Goal: Transaction & Acquisition: Purchase product/service

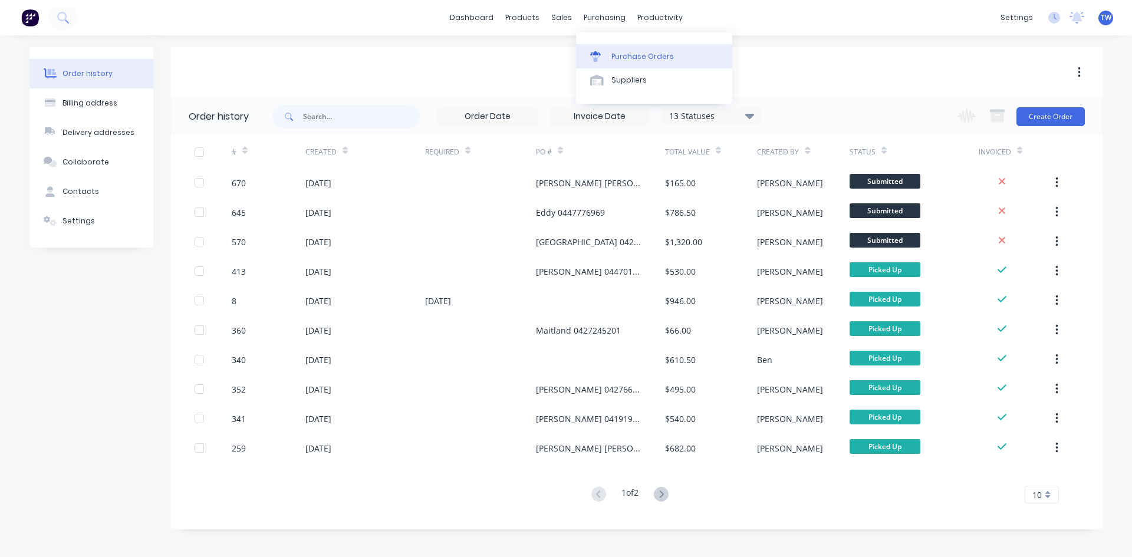
drag, startPoint x: 580, startPoint y: 27, endPoint x: 618, endPoint y: 53, distance: 46.6
click at [618, 53] on div "Purchase Orders" at bounding box center [642, 56] width 63 height 11
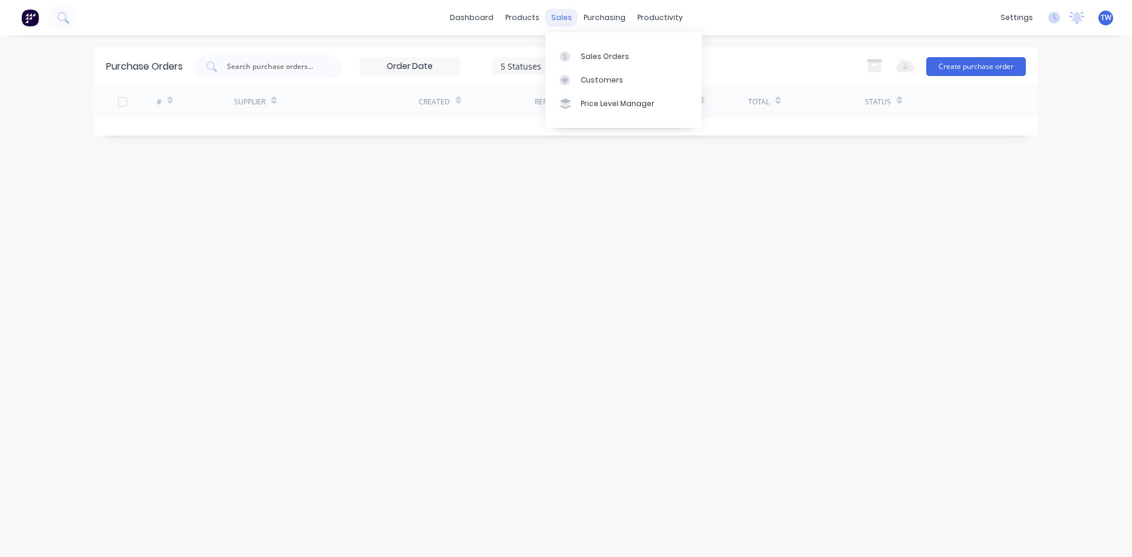
click at [554, 17] on div "sales" at bounding box center [561, 18] width 32 height 18
click at [591, 59] on div "Sales Orders" at bounding box center [605, 56] width 48 height 11
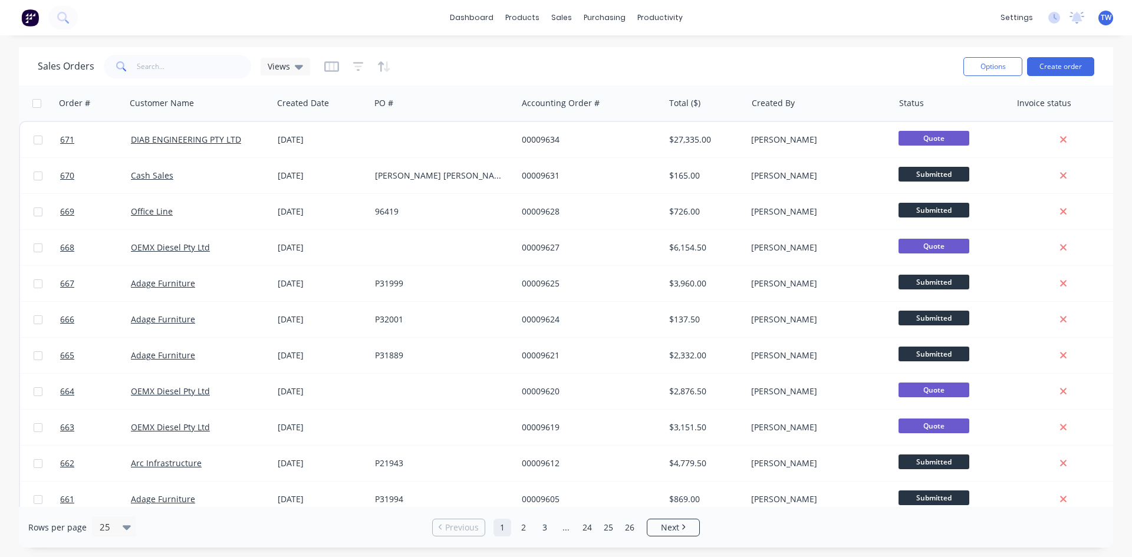
click at [200, 82] on div "Sales Orders Views Options Create order" at bounding box center [566, 66] width 1094 height 38
click at [201, 74] on input "text" at bounding box center [194, 67] width 115 height 24
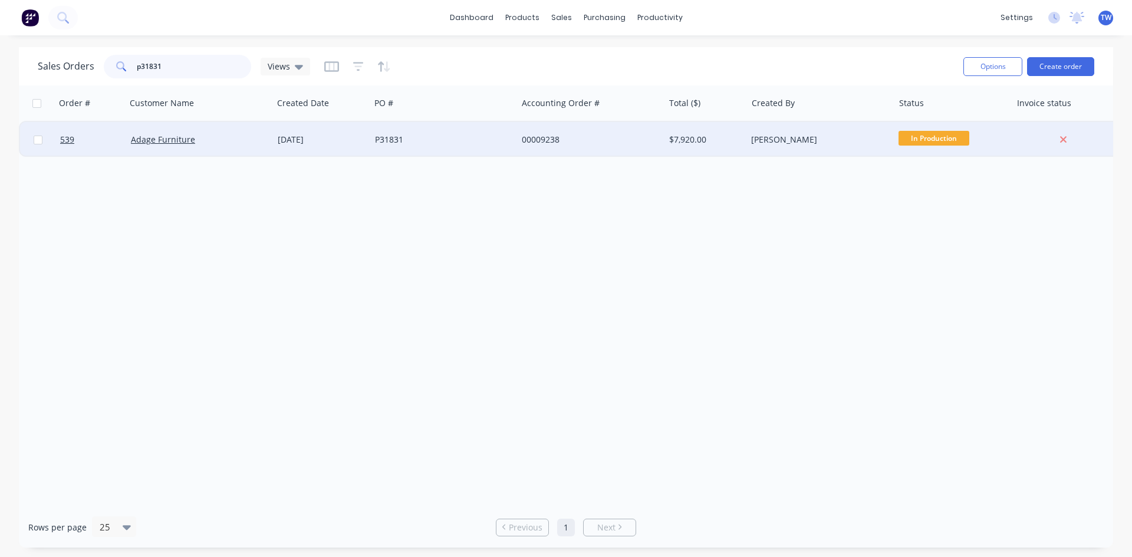
type input "p31831"
click at [538, 146] on div "00009238" at bounding box center [590, 139] width 147 height 35
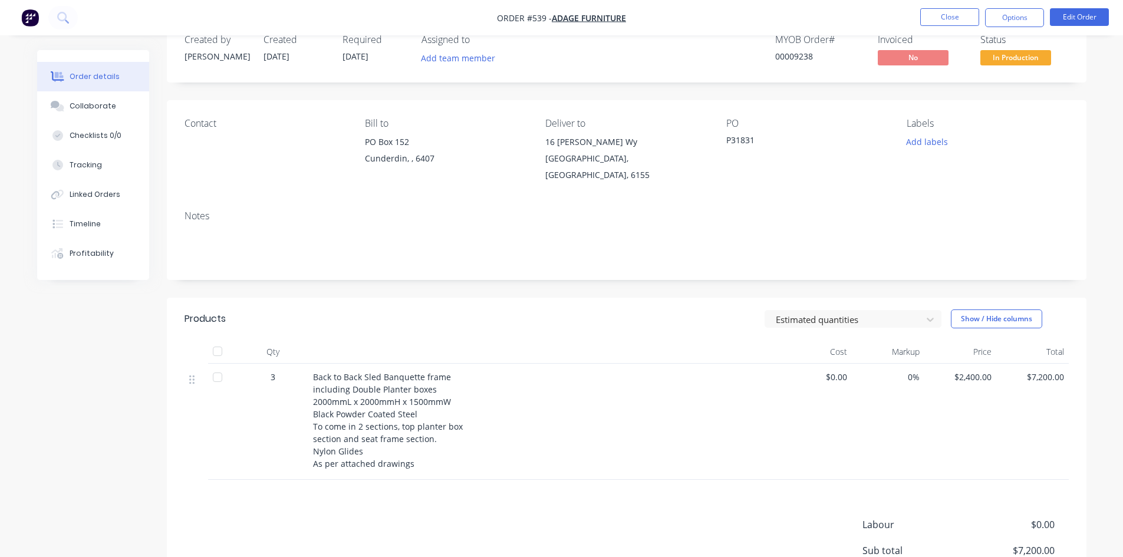
scroll to position [59, 0]
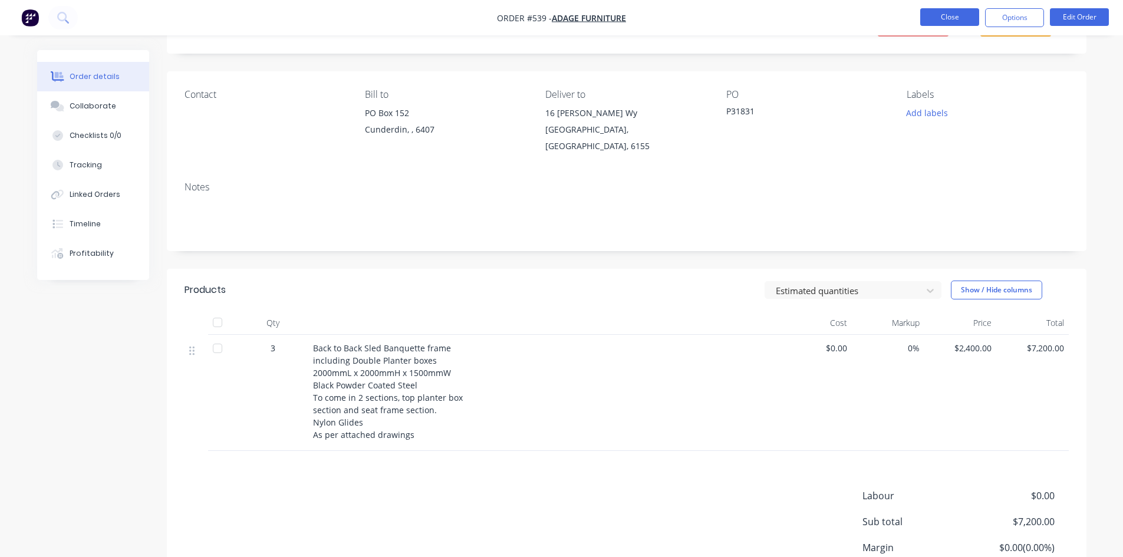
click at [966, 21] on button "Close" at bounding box center [949, 17] width 59 height 18
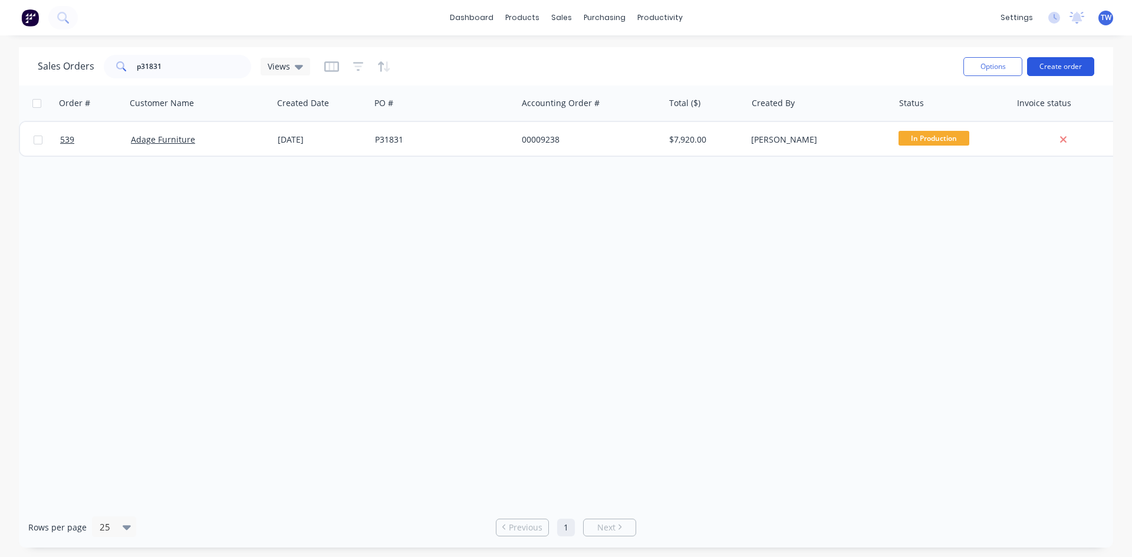
click at [1058, 64] on button "Create order" at bounding box center [1060, 66] width 67 height 19
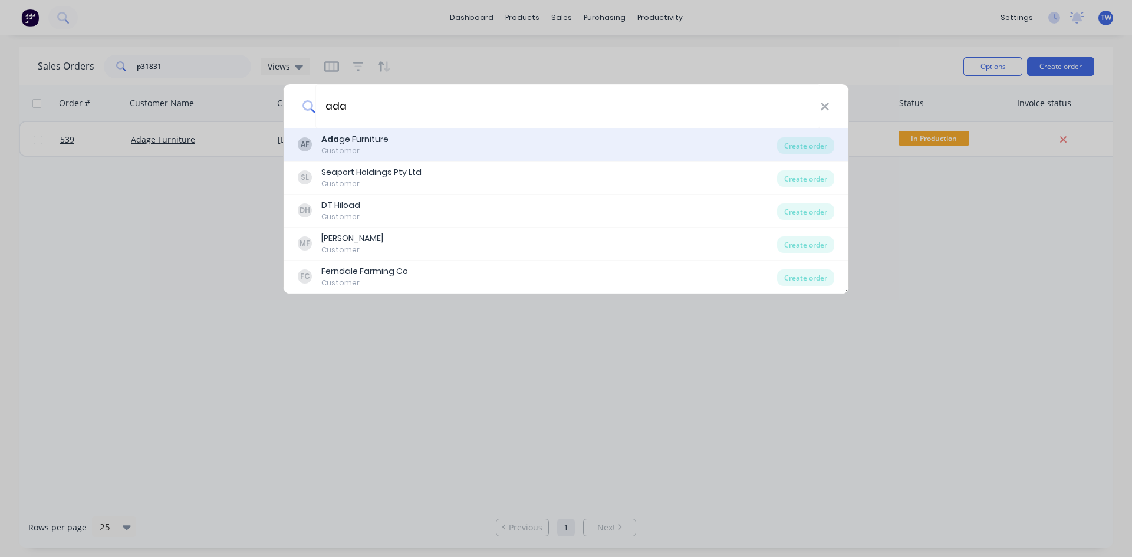
type input "ada"
click at [397, 155] on div "AF Ada ge Furniture Customer" at bounding box center [537, 144] width 479 height 23
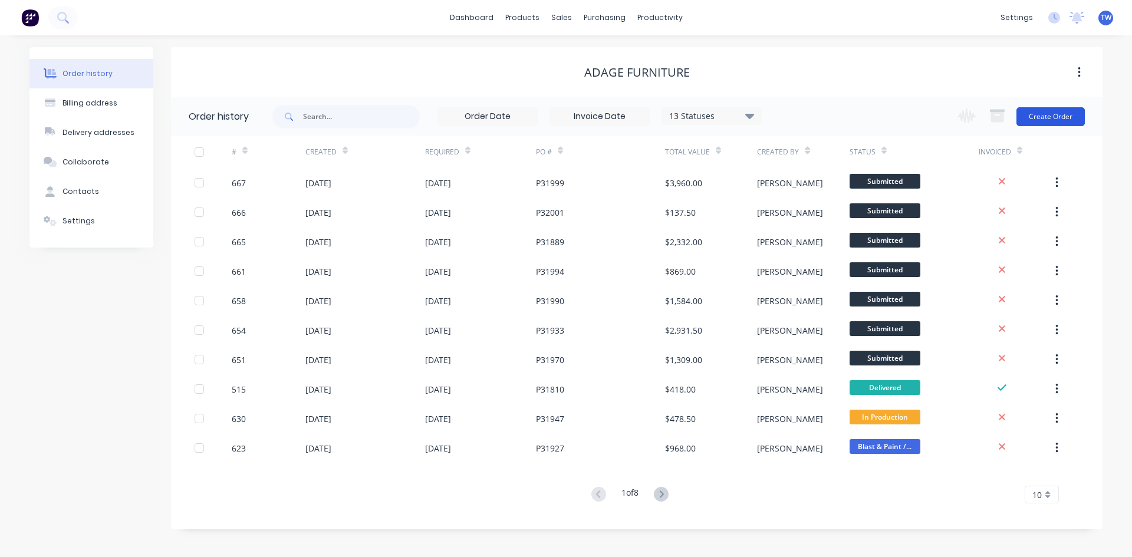
click at [1032, 117] on button "Create Order" at bounding box center [1051, 116] width 68 height 19
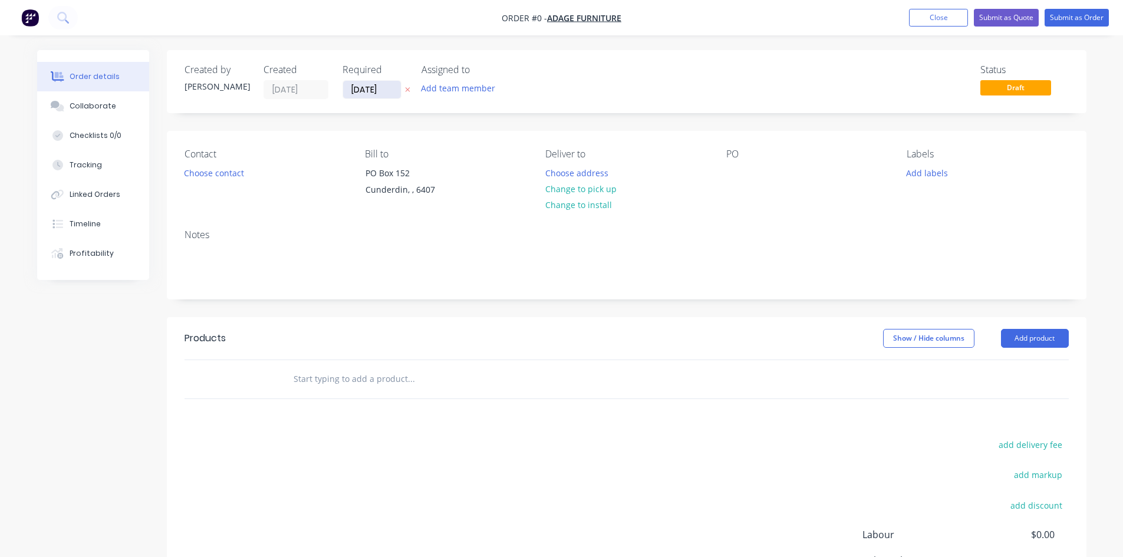
click at [373, 94] on input "[DATE]" at bounding box center [372, 90] width 58 height 18
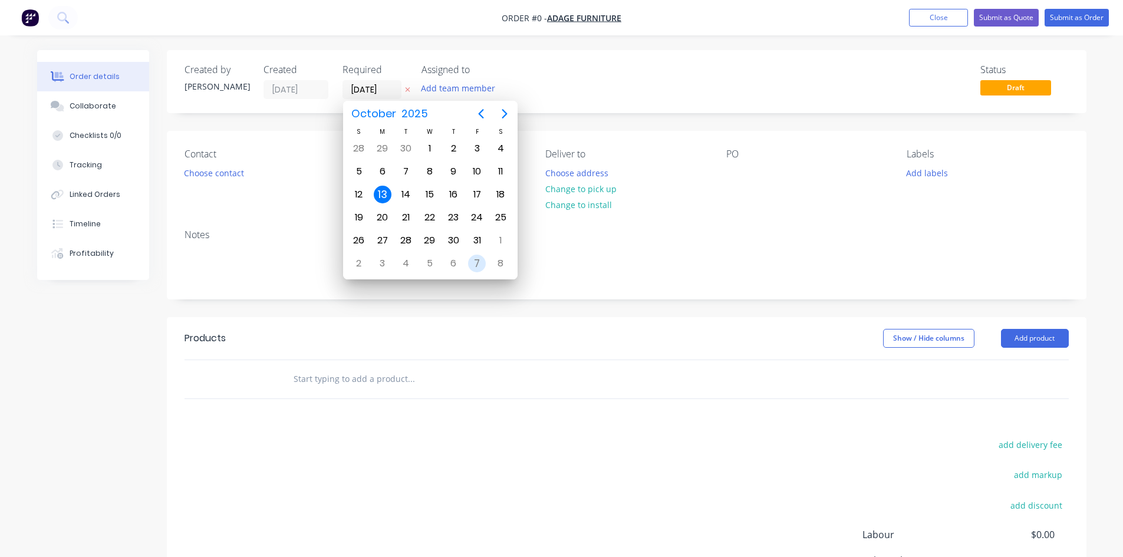
click at [482, 259] on div "7" at bounding box center [477, 264] width 18 height 18
type input "[DATE]"
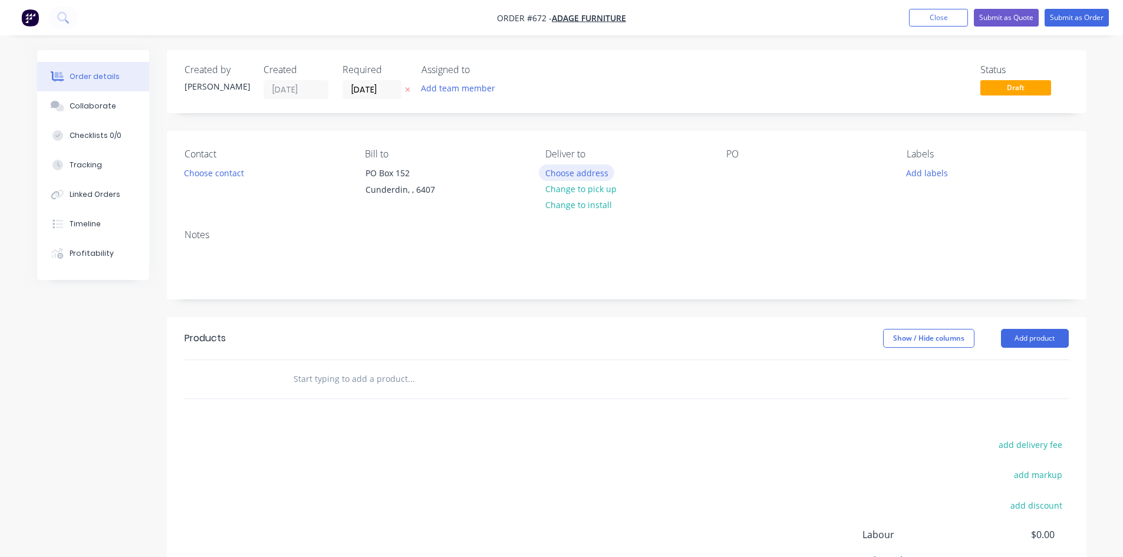
click at [576, 169] on button "Choose address" at bounding box center [576, 173] width 75 height 16
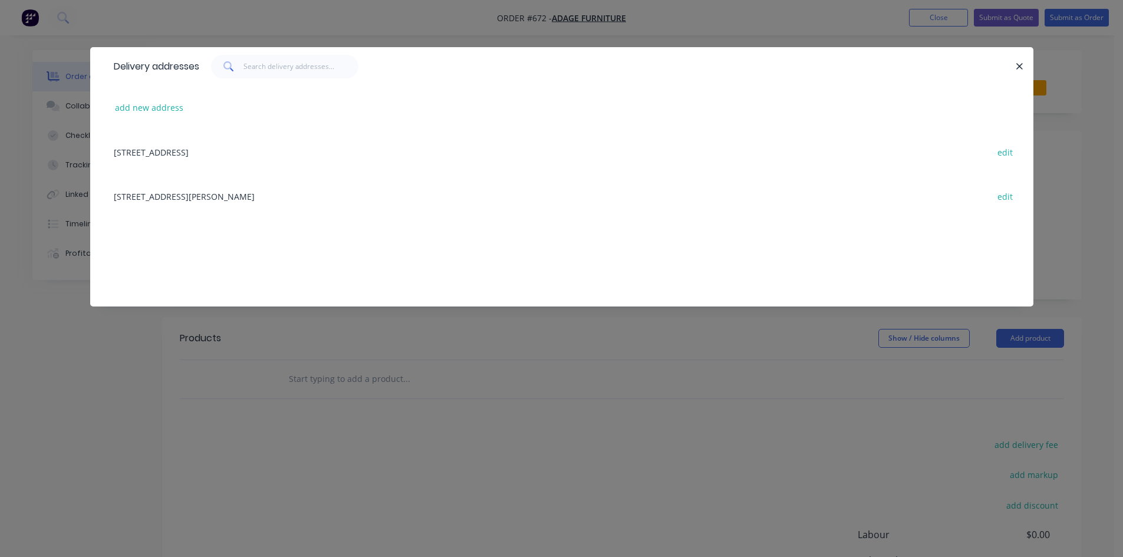
click at [238, 198] on div "[STREET_ADDRESS][PERSON_NAME] edit" at bounding box center [562, 196] width 908 height 44
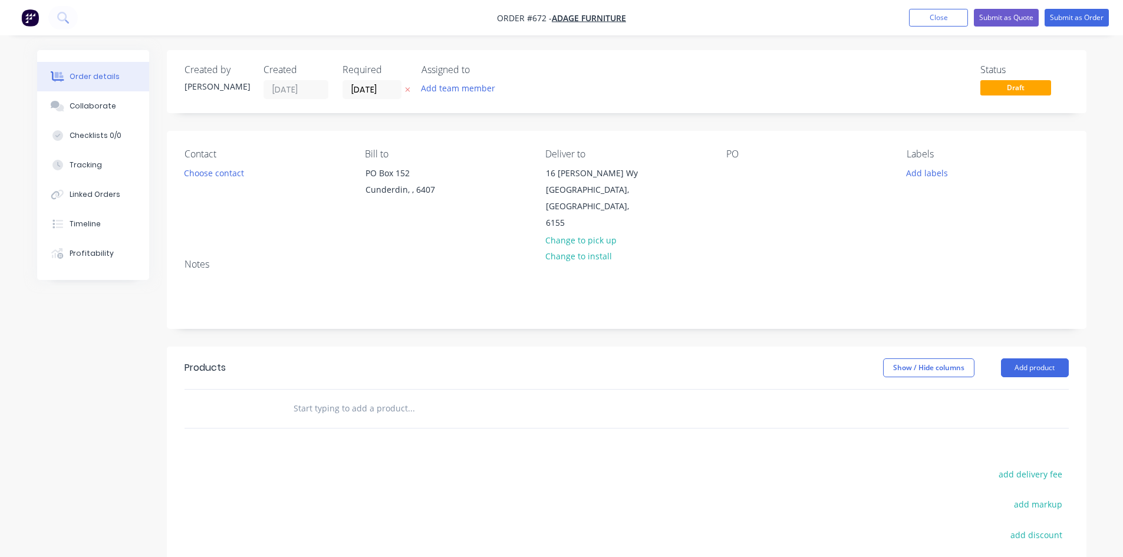
click at [725, 180] on div "Contact Choose contact [PERSON_NAME] to [STREET_ADDRESS] Deliver to [STREET_ADD…" at bounding box center [627, 190] width 920 height 119
click at [736, 166] on div at bounding box center [735, 173] width 19 height 17
click at [1028, 359] on button "Add product" at bounding box center [1035, 368] width 68 height 19
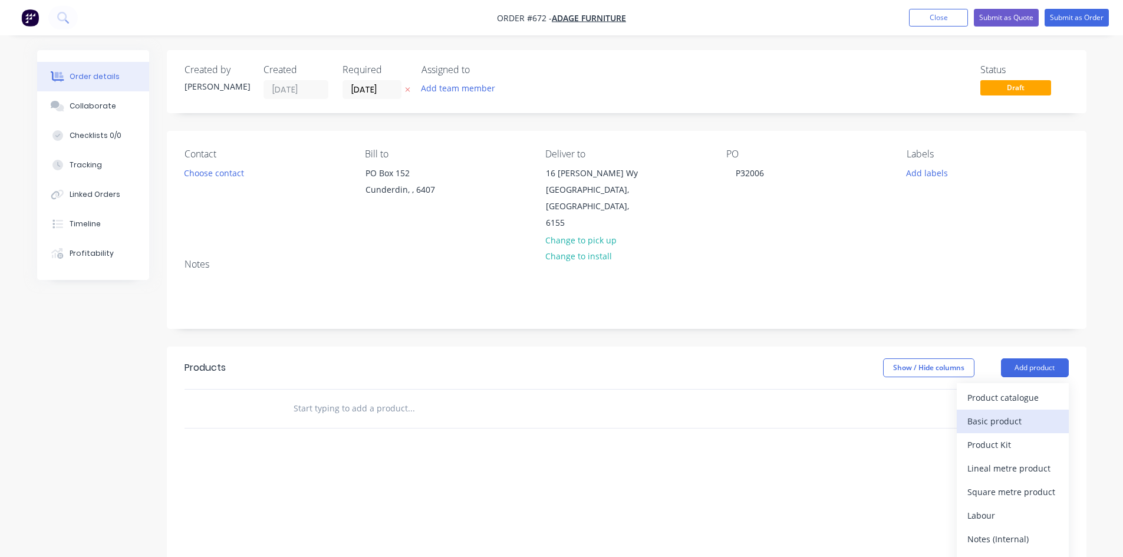
click at [1006, 413] on div "Basic product" at bounding box center [1013, 421] width 91 height 17
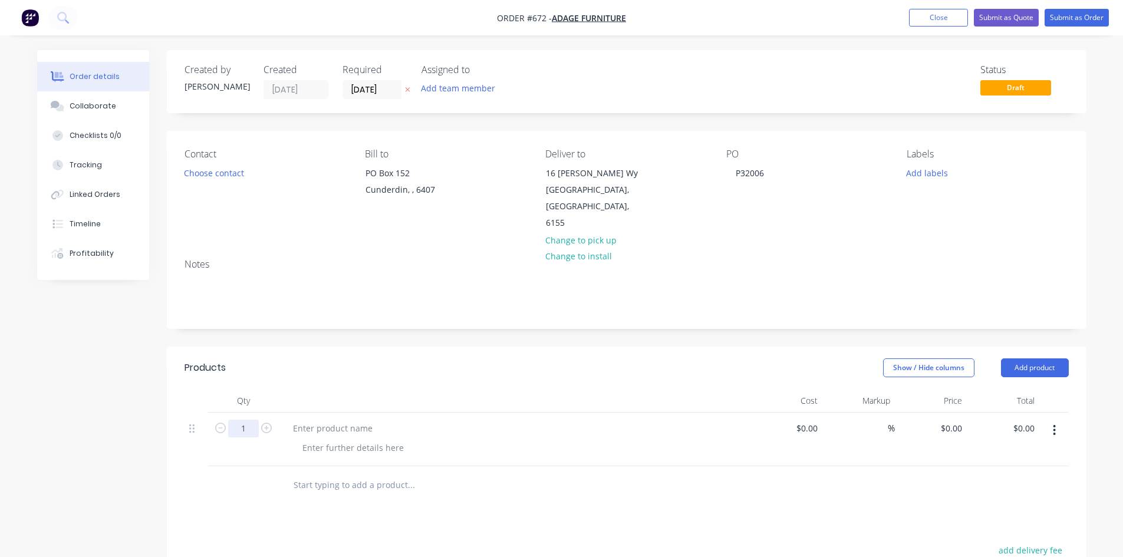
click at [245, 420] on input "1" at bounding box center [243, 429] width 31 height 18
type input "8"
click at [299, 420] on div at bounding box center [333, 428] width 98 height 17
paste div
click at [956, 420] on input "0" at bounding box center [953, 428] width 27 height 17
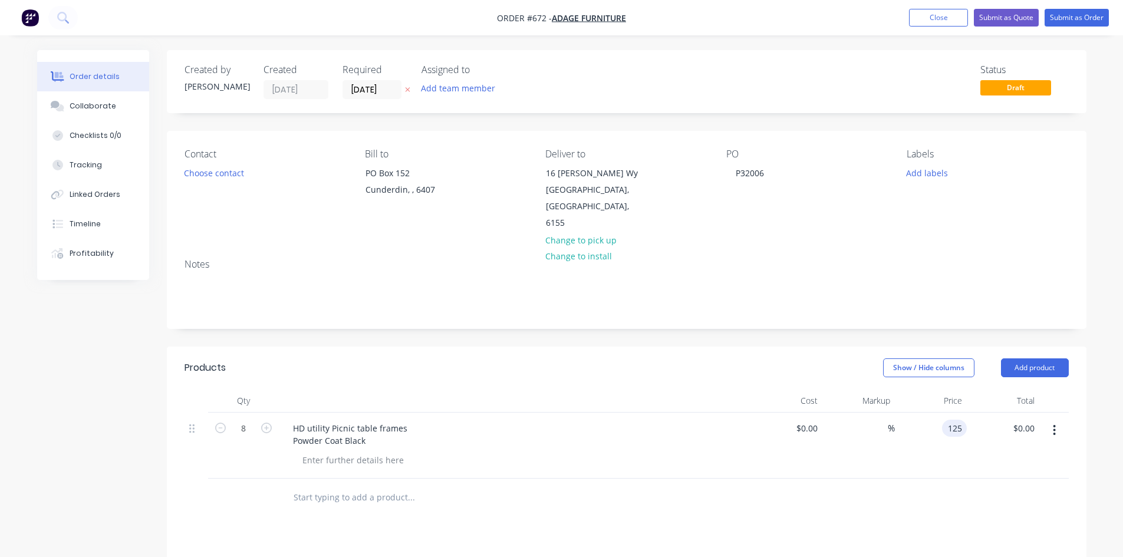
type input "$125.00"
type input "$1,000.00"
click at [1070, 17] on button "Submit as Order" at bounding box center [1077, 18] width 64 height 18
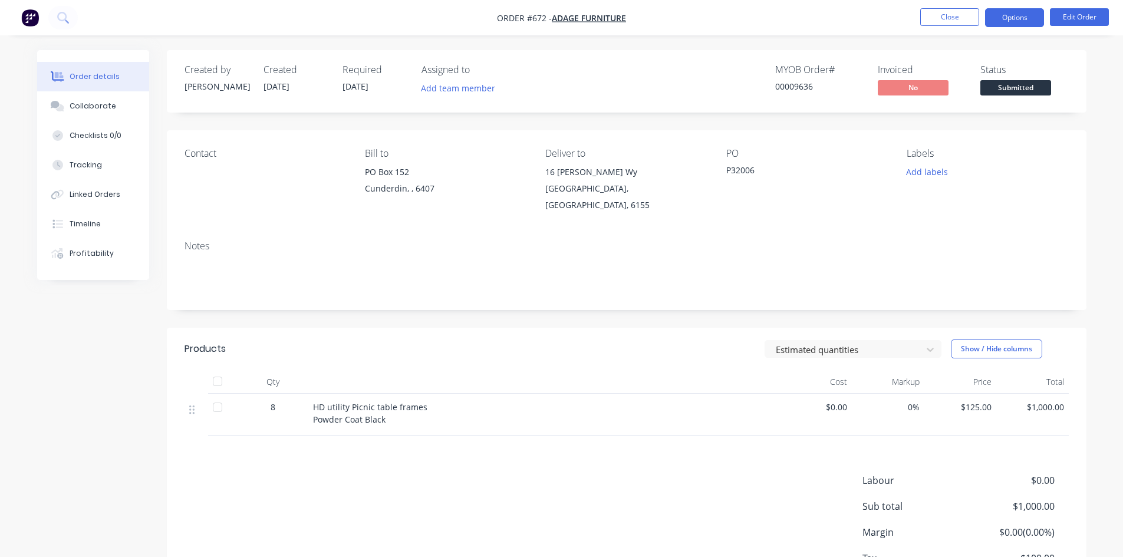
click at [1024, 15] on button "Options" at bounding box center [1014, 17] width 59 height 19
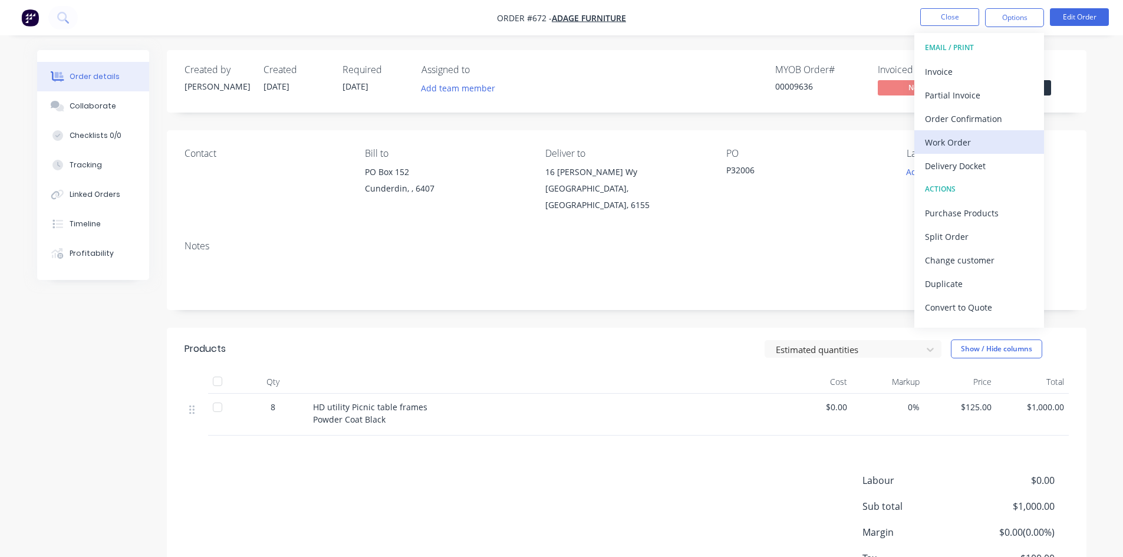
click at [964, 142] on div "Work Order" at bounding box center [979, 142] width 108 height 17
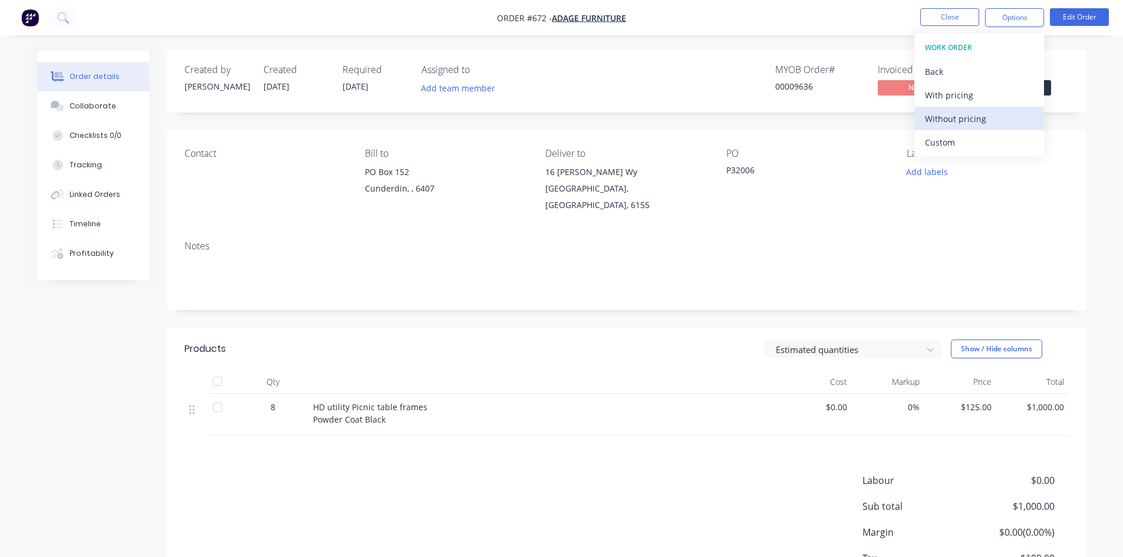
click at [964, 114] on div "Without pricing" at bounding box center [979, 118] width 108 height 17
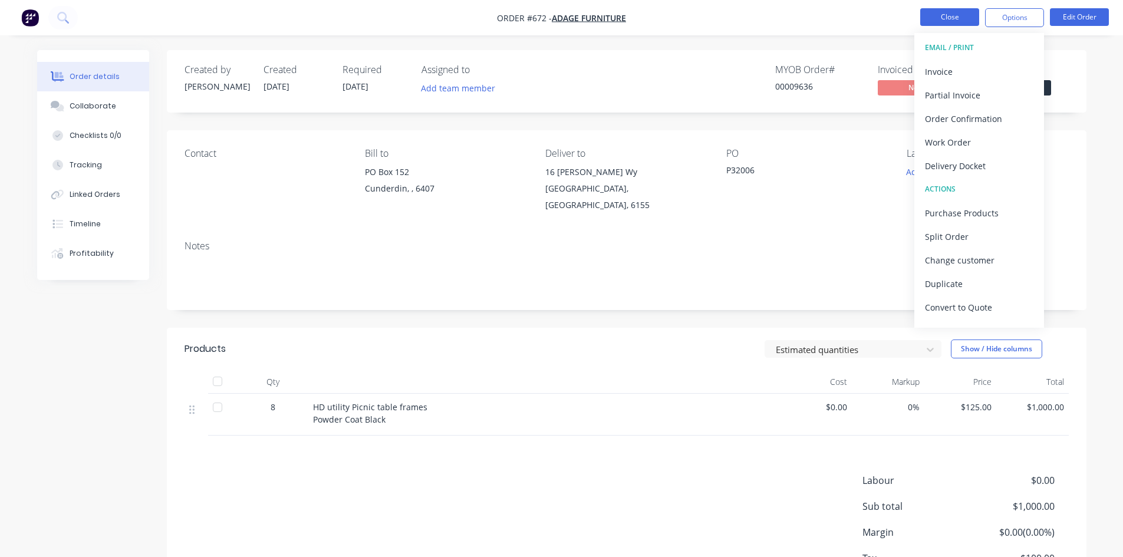
click at [953, 18] on button "Close" at bounding box center [949, 17] width 59 height 18
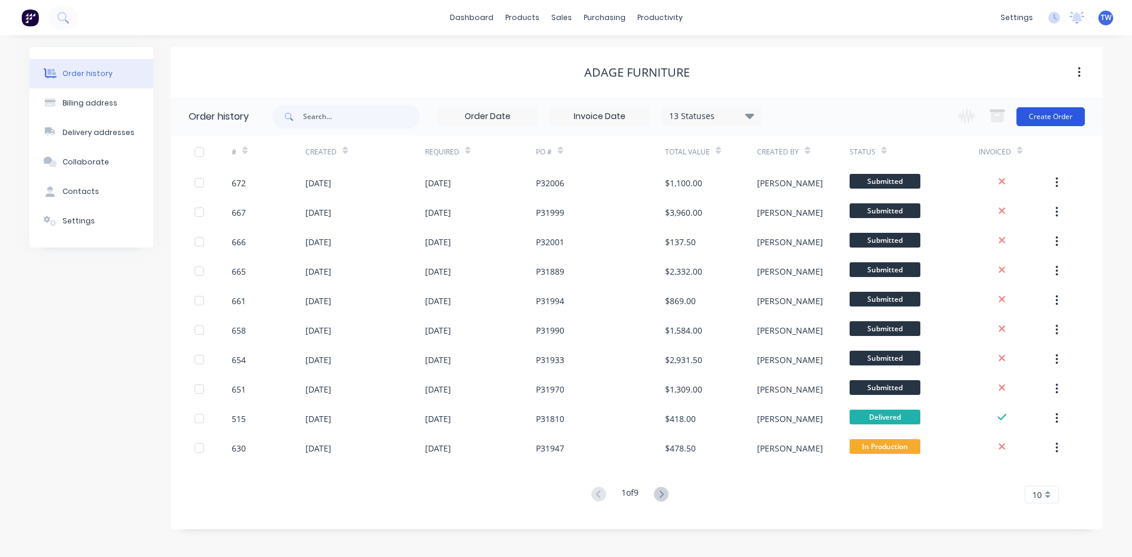
click at [1063, 114] on button "Create Order" at bounding box center [1051, 116] width 68 height 19
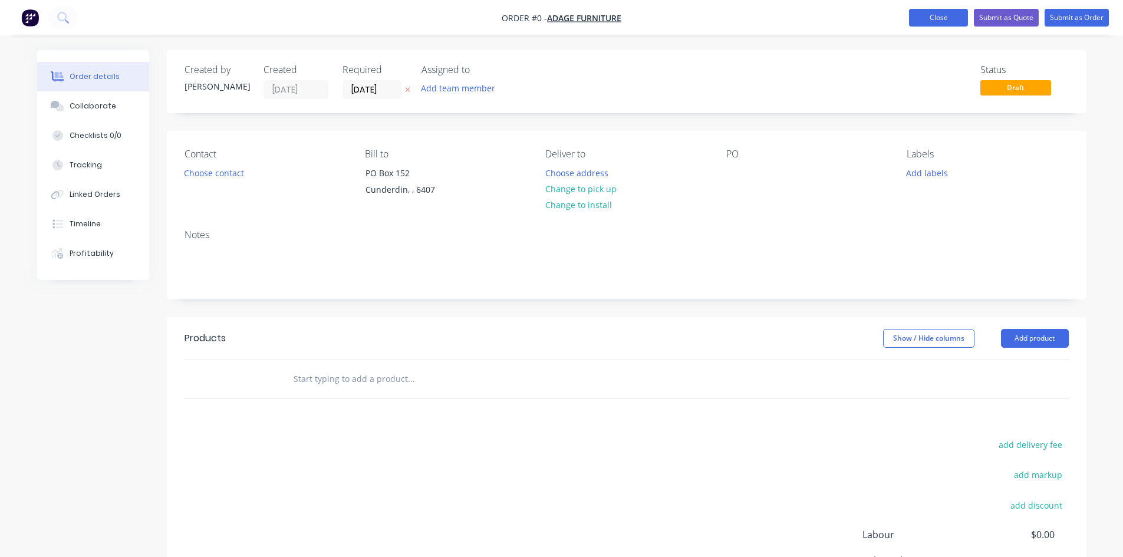
click at [926, 22] on button "Close" at bounding box center [938, 18] width 59 height 18
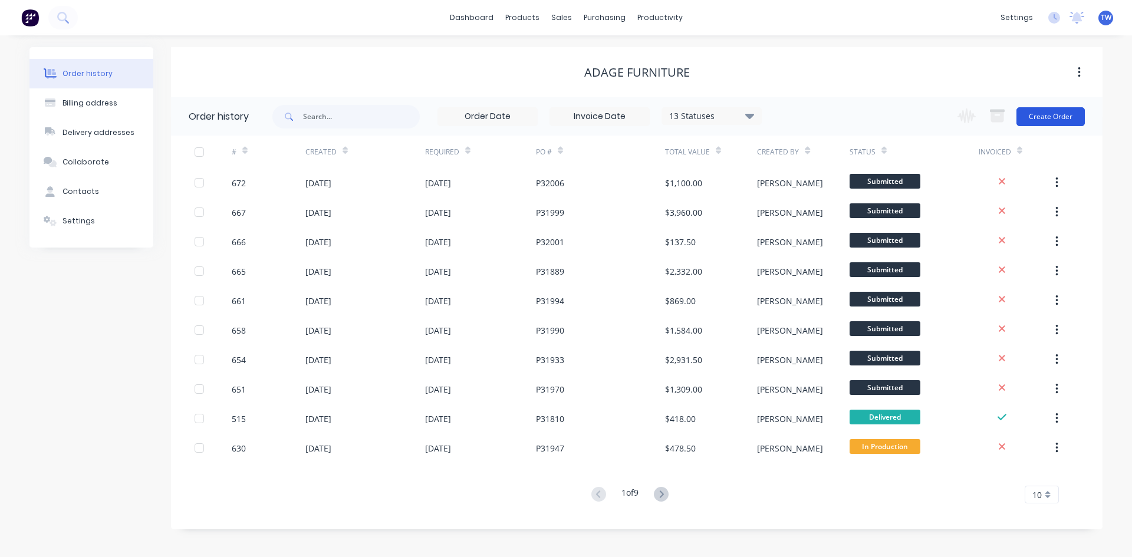
click at [1057, 116] on button "Create Order" at bounding box center [1051, 116] width 68 height 19
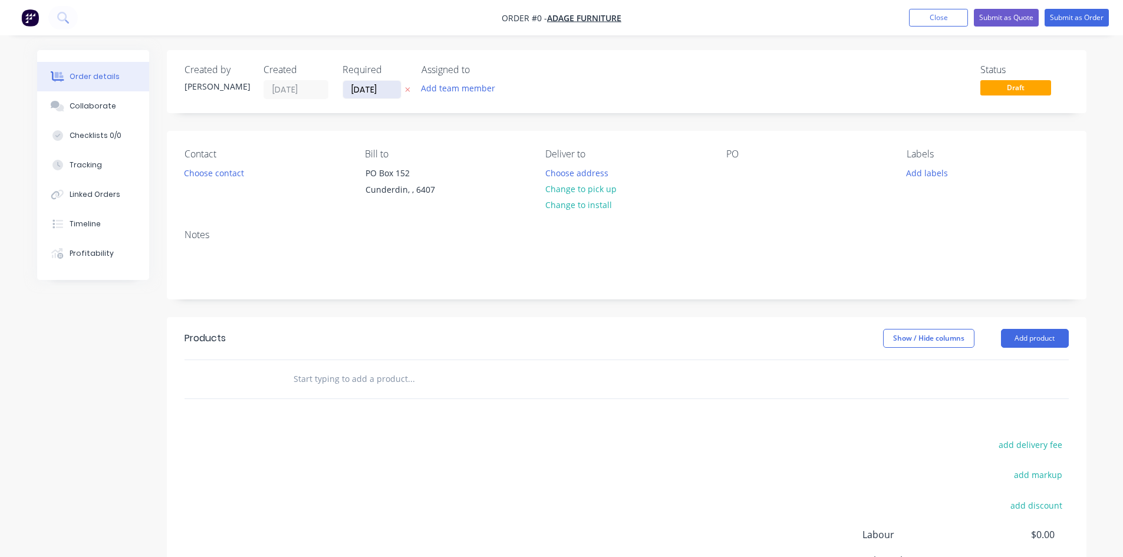
click at [369, 85] on input "[DATE]" at bounding box center [372, 90] width 58 height 18
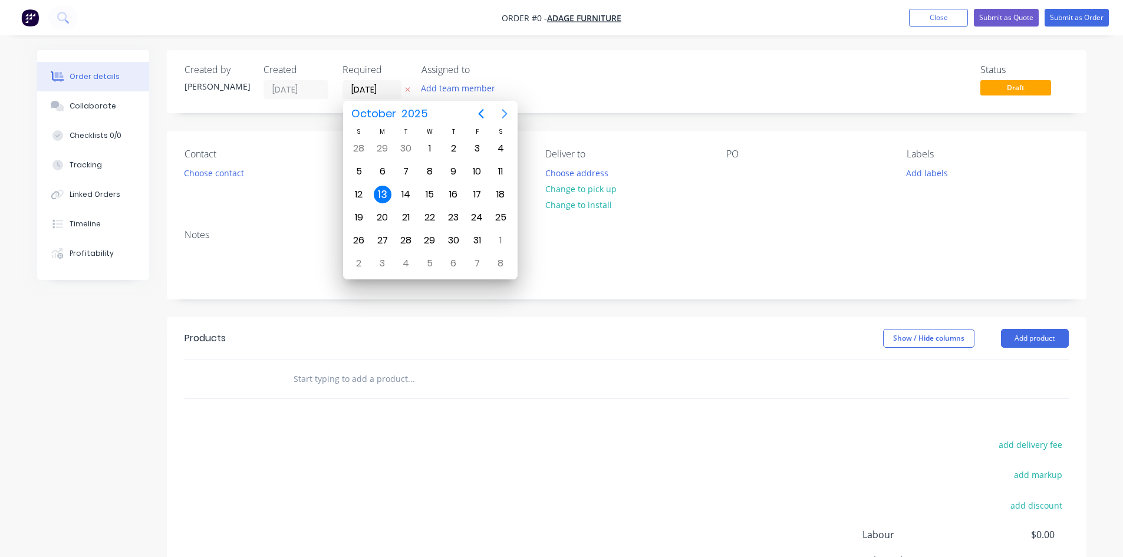
click at [504, 111] on icon "Next page" at bounding box center [504, 113] width 5 height 9
click at [387, 238] on div "24" at bounding box center [383, 241] width 18 height 18
type input "[DATE]"
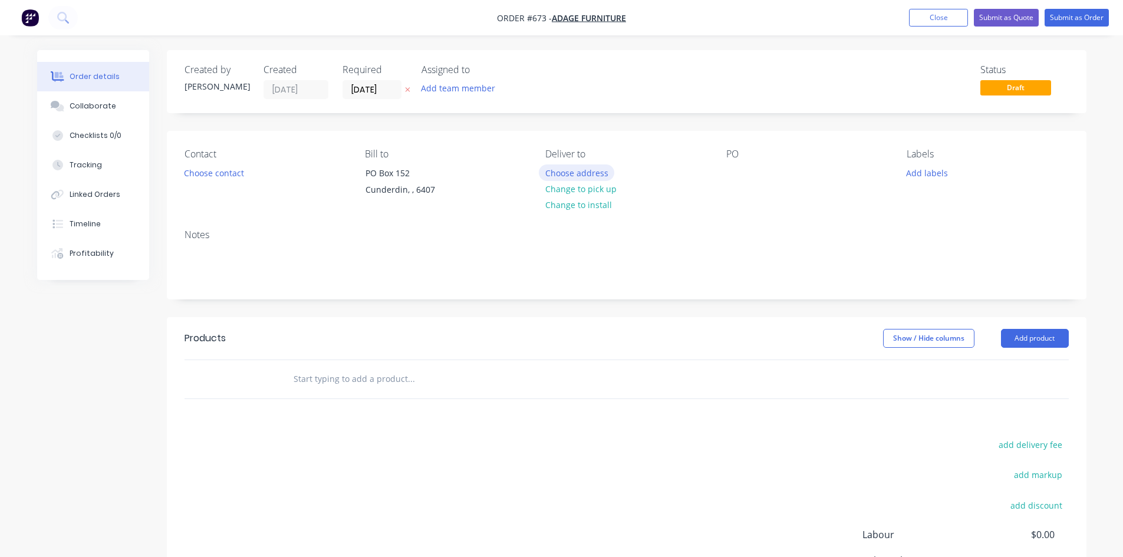
click at [557, 173] on button "Choose address" at bounding box center [576, 173] width 75 height 16
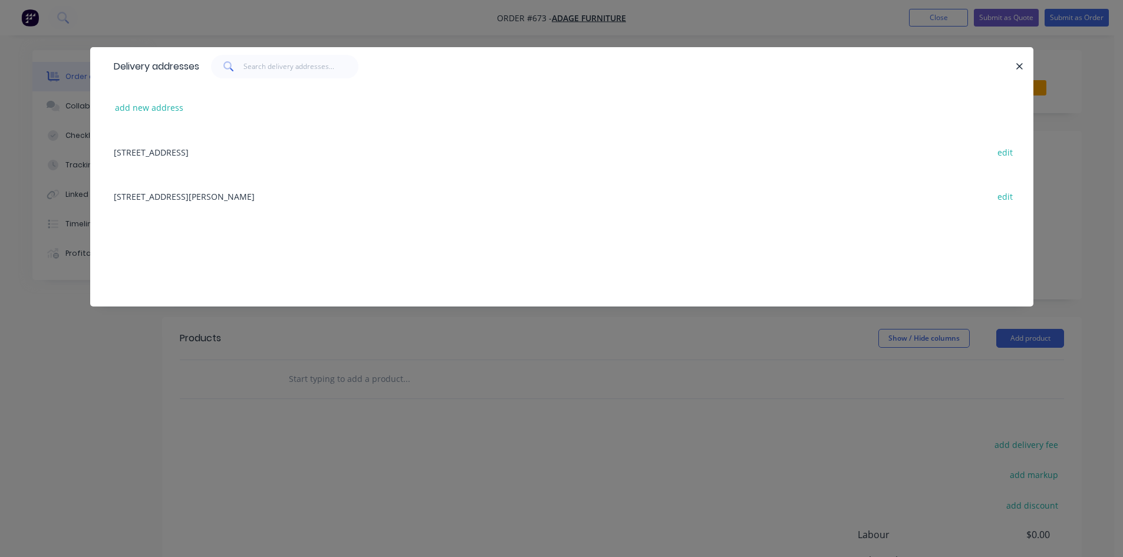
click at [225, 199] on div "[STREET_ADDRESS][PERSON_NAME] edit" at bounding box center [562, 196] width 908 height 44
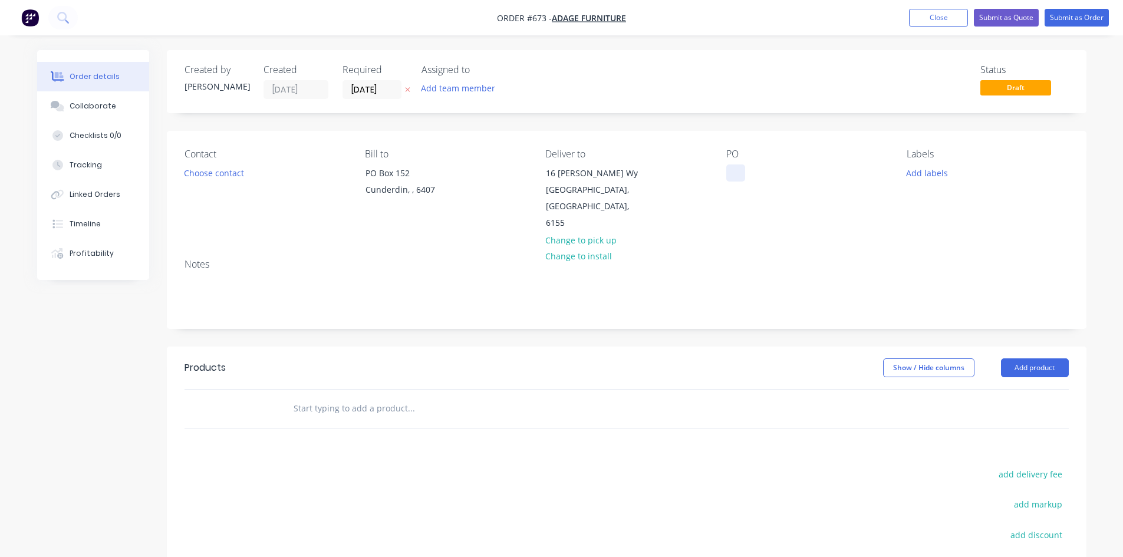
click at [736, 175] on div at bounding box center [735, 173] width 19 height 17
click at [1039, 359] on button "Add product" at bounding box center [1035, 368] width 68 height 19
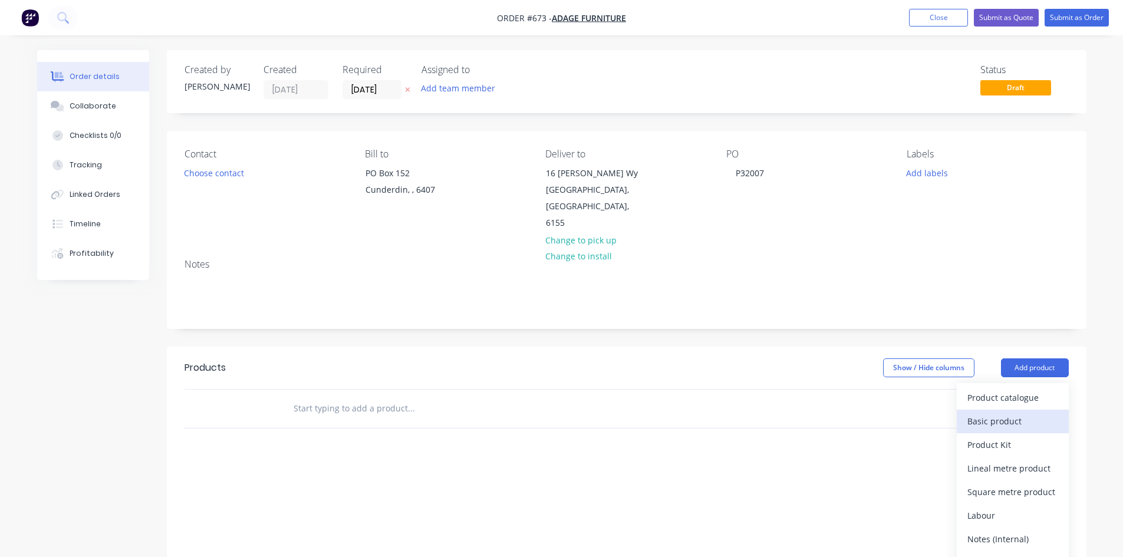
click at [1027, 413] on div "Basic product" at bounding box center [1013, 421] width 91 height 17
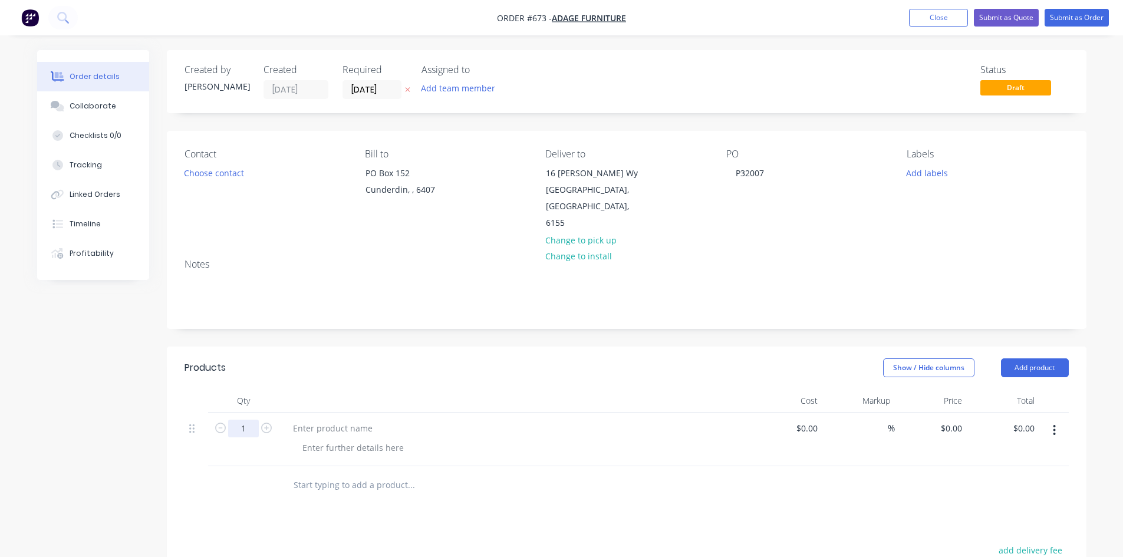
click at [241, 420] on input "1" at bounding box center [243, 429] width 31 height 18
type input "15"
click at [327, 420] on div at bounding box center [333, 428] width 98 height 17
click at [331, 420] on div at bounding box center [333, 428] width 98 height 17
paste div
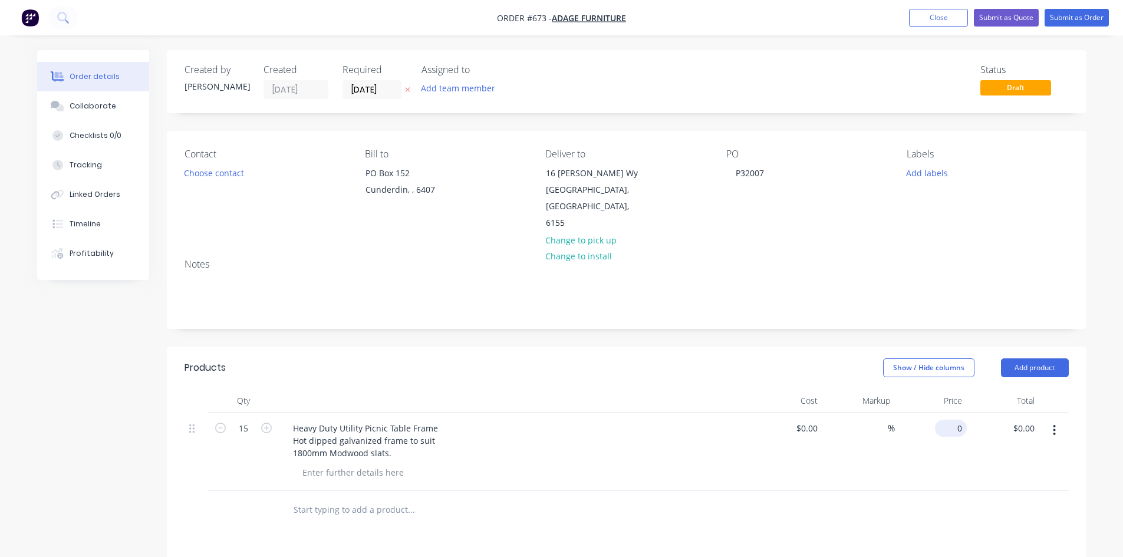
click at [962, 420] on input "0" at bounding box center [953, 428] width 27 height 17
type input "$595.00"
type input "$8,925.00"
click at [1067, 18] on button "Submit as Order" at bounding box center [1077, 18] width 64 height 18
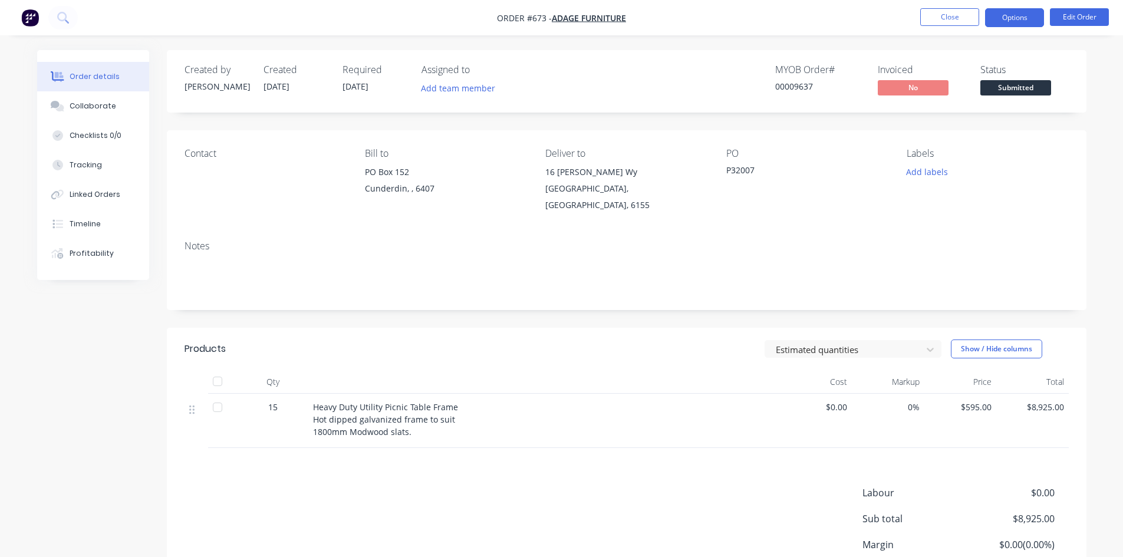
click at [1009, 18] on button "Options" at bounding box center [1014, 17] width 59 height 19
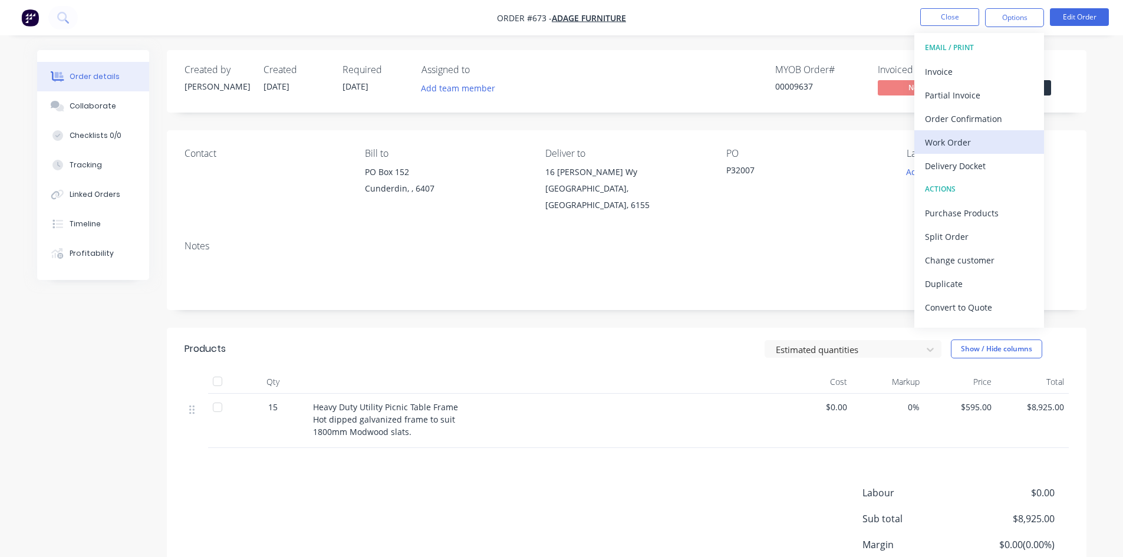
click at [948, 144] on div "Work Order" at bounding box center [979, 142] width 108 height 17
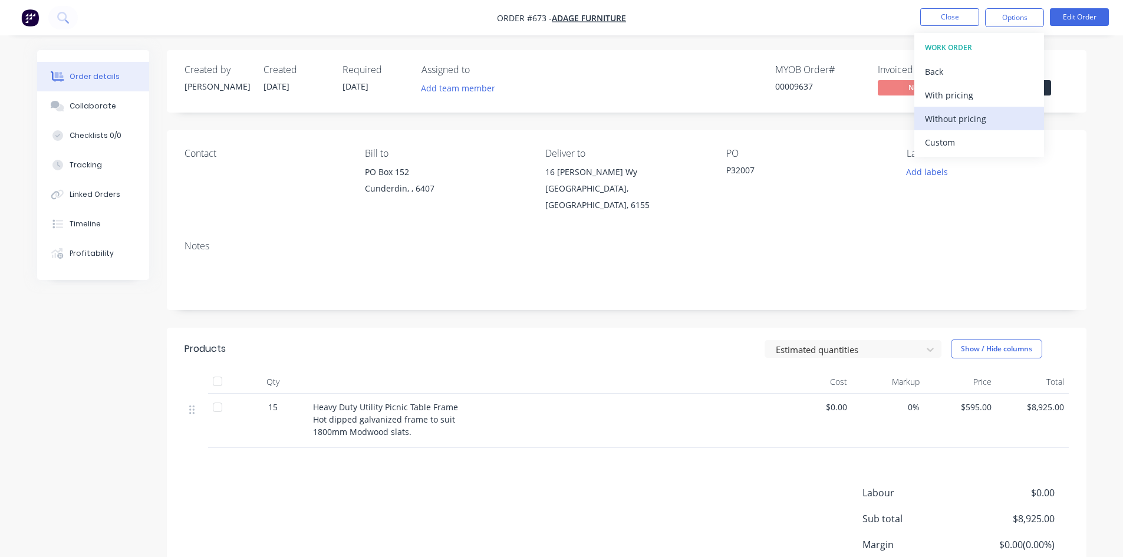
click at [955, 118] on div "Without pricing" at bounding box center [979, 118] width 108 height 17
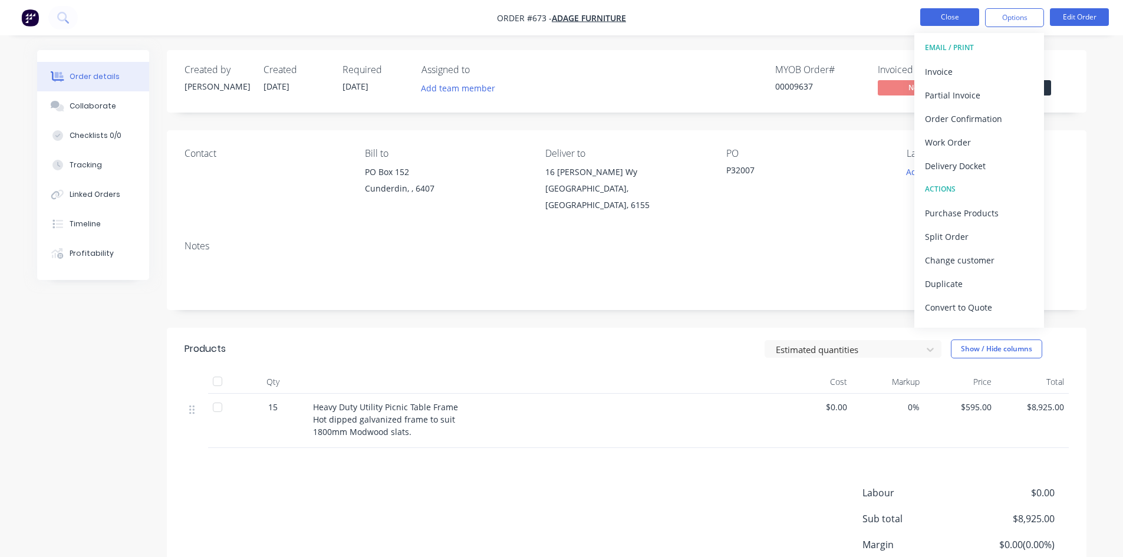
click at [938, 15] on button "Close" at bounding box center [949, 17] width 59 height 18
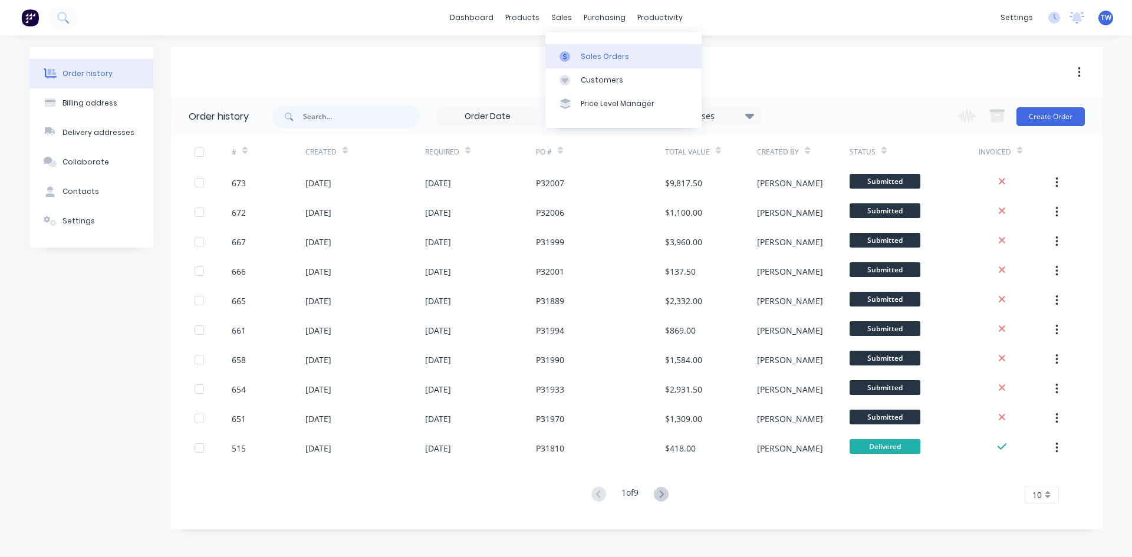
click at [584, 53] on div "Sales Orders" at bounding box center [605, 56] width 48 height 11
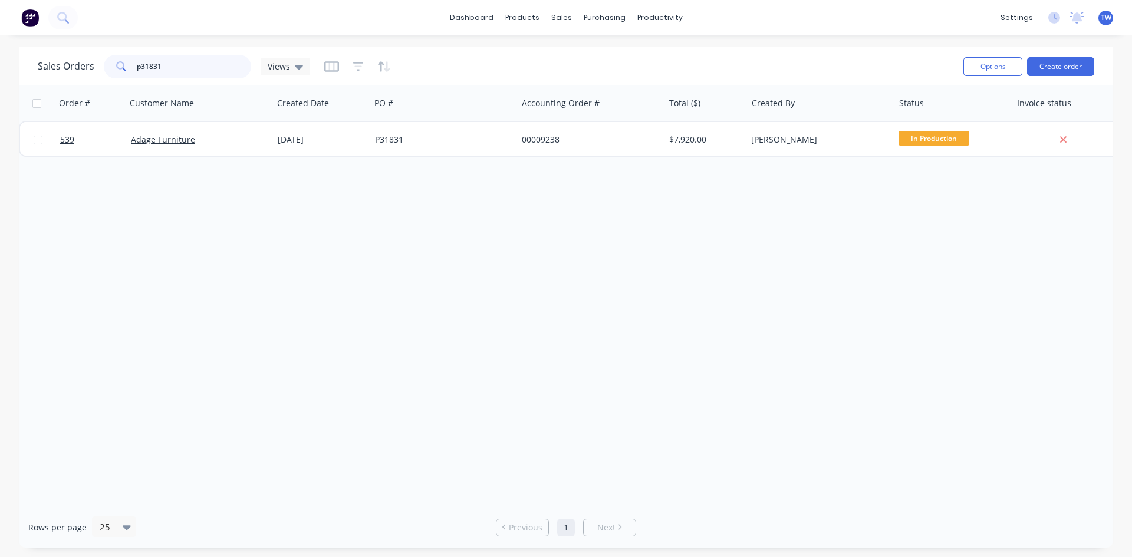
click at [165, 70] on input "p31831" at bounding box center [194, 67] width 115 height 24
type input "p"
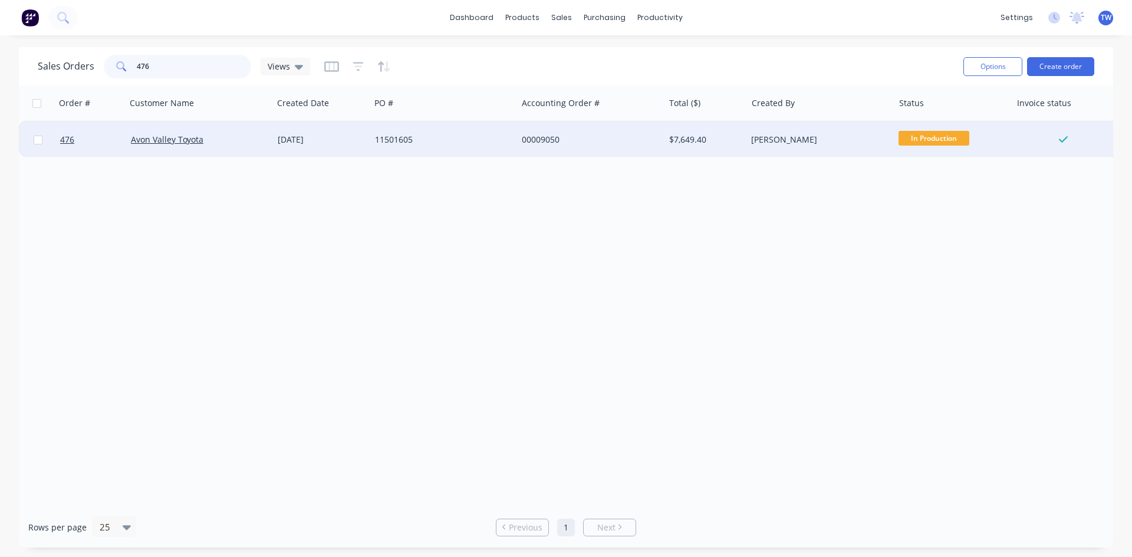
type input "476"
click at [955, 142] on span "In Production" at bounding box center [934, 138] width 71 height 15
click at [789, 136] on div "[PERSON_NAME]" at bounding box center [816, 140] width 131 height 12
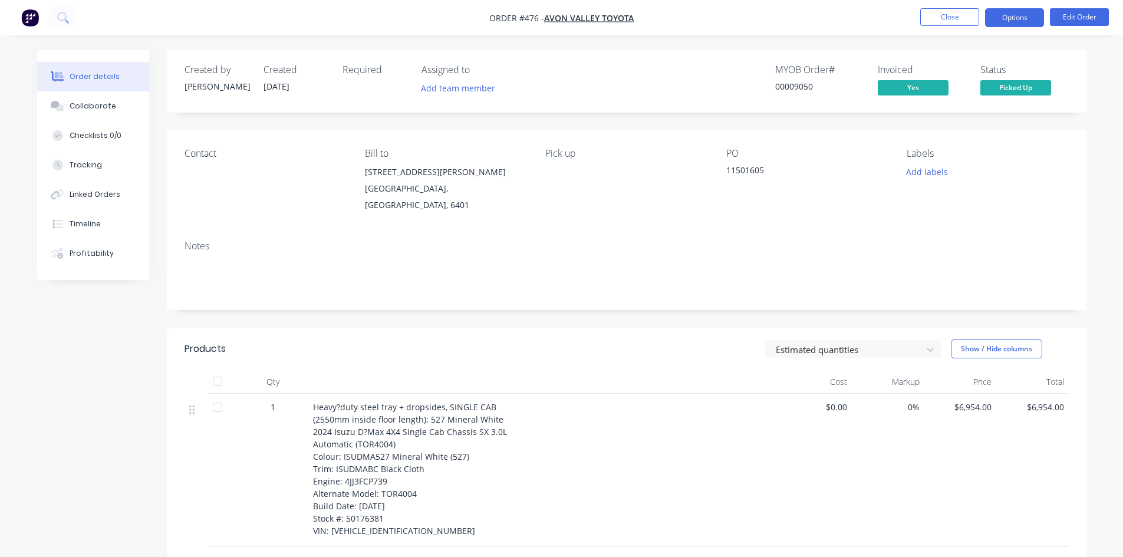
click at [1018, 22] on button "Options" at bounding box center [1014, 17] width 59 height 19
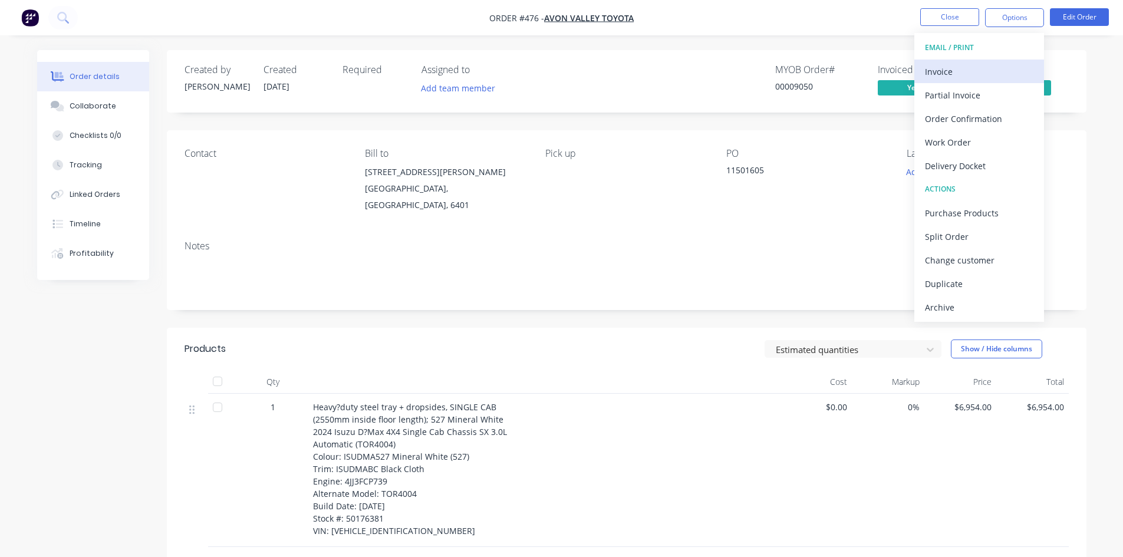
click at [988, 70] on div "Invoice" at bounding box center [979, 71] width 108 height 17
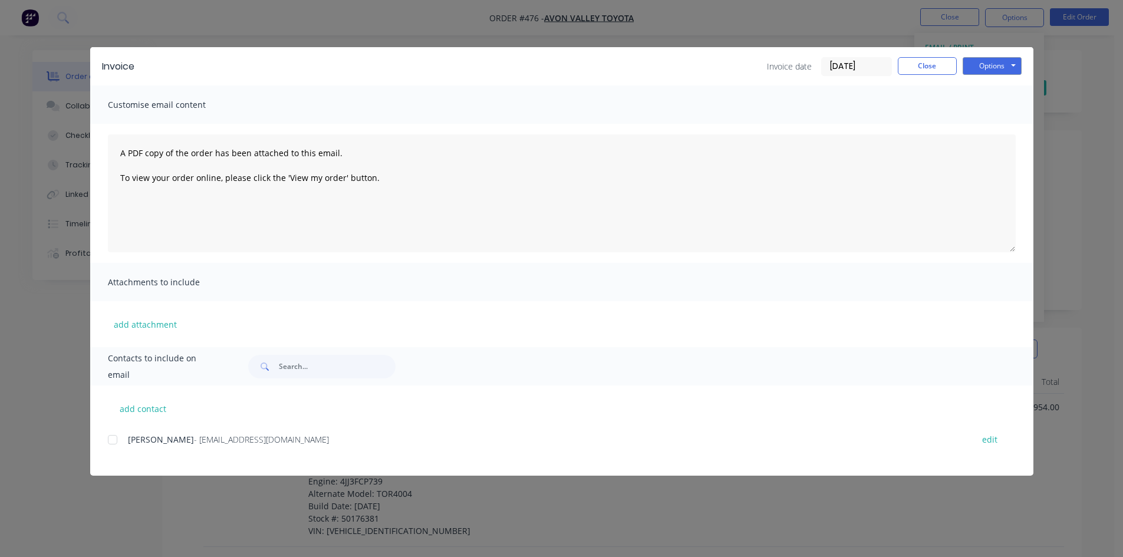
click at [112, 435] on div at bounding box center [113, 440] width 24 height 24
click at [999, 60] on button "Options" at bounding box center [992, 66] width 59 height 18
click at [992, 121] on button "Email" at bounding box center [1000, 125] width 75 height 19
click at [989, 67] on button "Options" at bounding box center [992, 66] width 59 height 18
click at [992, 124] on button "Email" at bounding box center [1000, 125] width 75 height 19
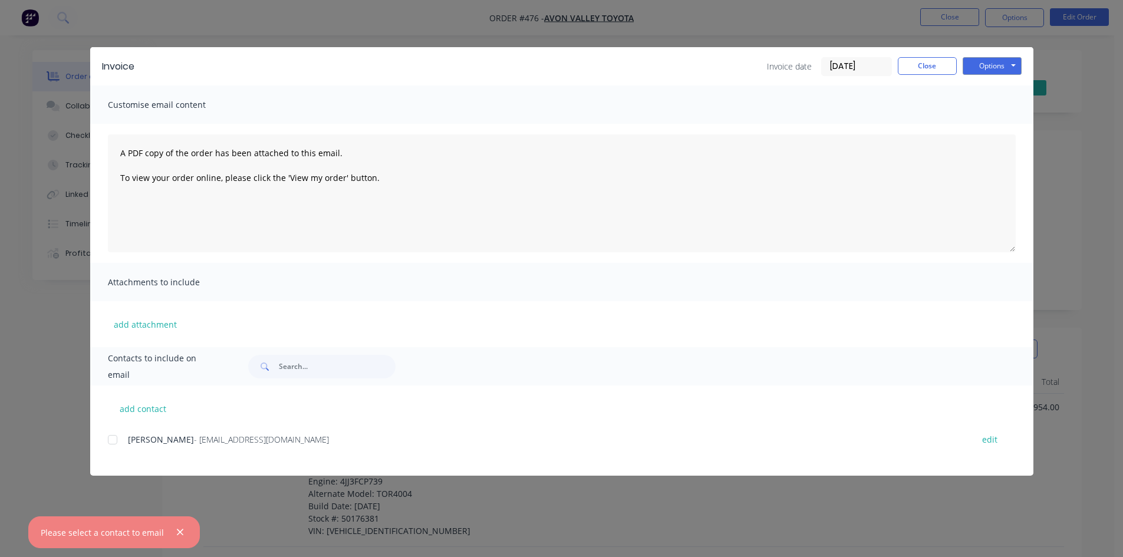
click at [112, 437] on div at bounding box center [113, 440] width 24 height 24
click at [988, 66] on button "Options" at bounding box center [992, 66] width 59 height 18
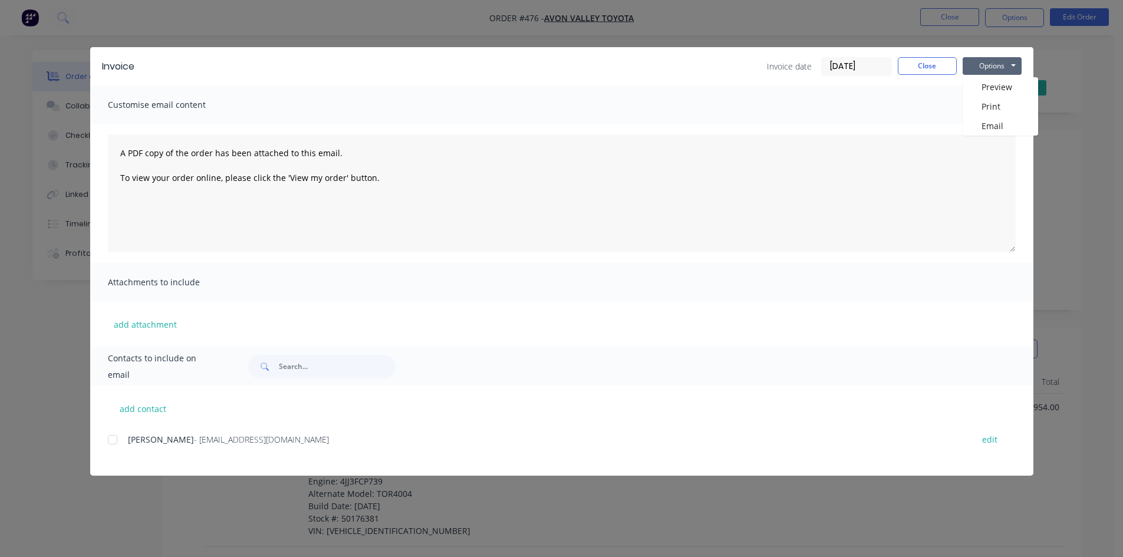
click at [116, 441] on div at bounding box center [113, 440] width 24 height 24
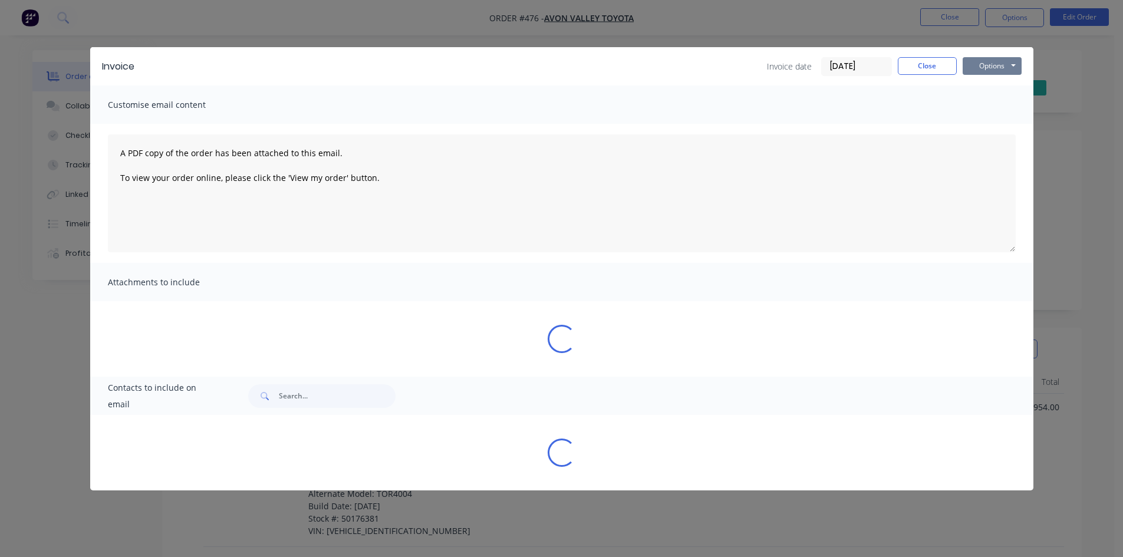
click at [983, 70] on button "Options" at bounding box center [992, 66] width 59 height 18
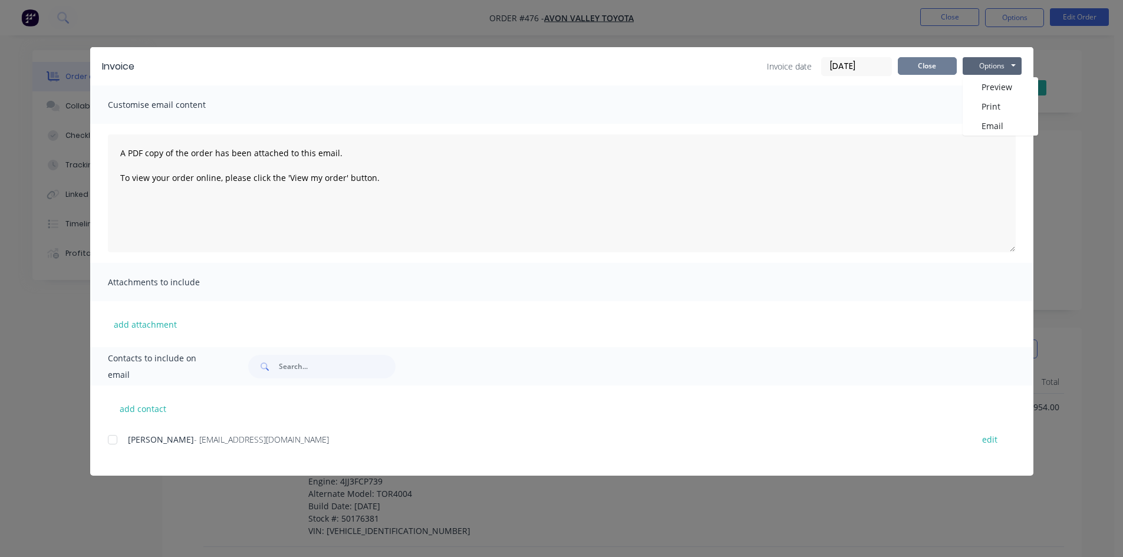
click at [919, 62] on button "Close" at bounding box center [927, 66] width 59 height 18
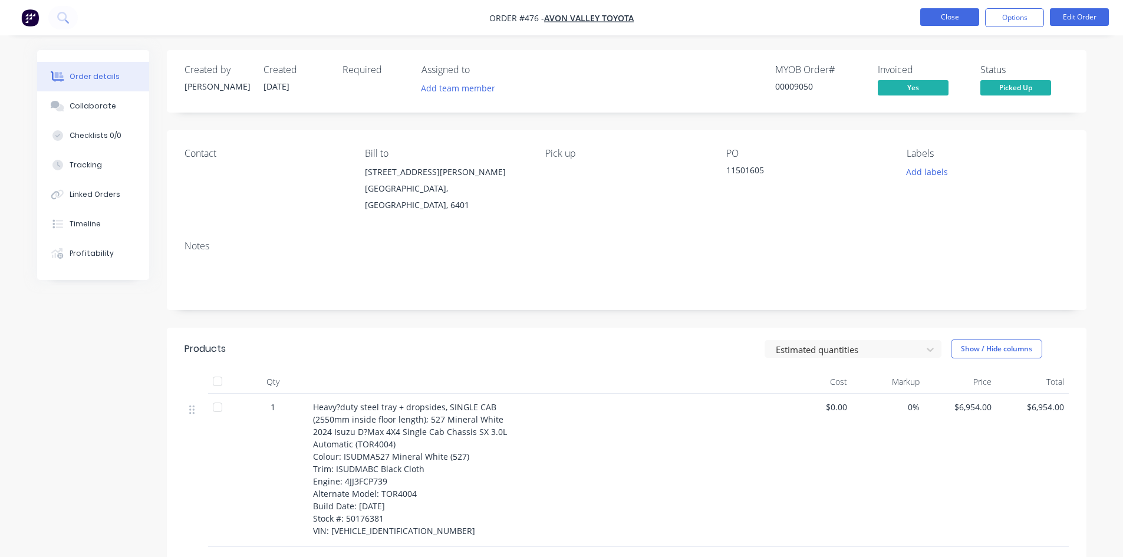
click at [931, 16] on button "Close" at bounding box center [949, 17] width 59 height 18
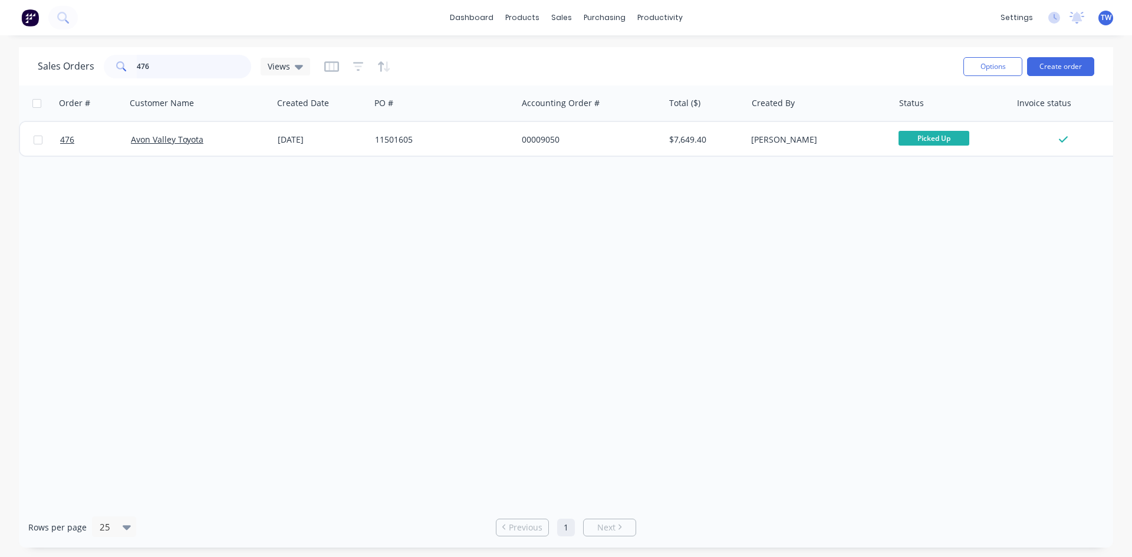
click at [157, 61] on input "476" at bounding box center [194, 67] width 115 height 24
type input "4"
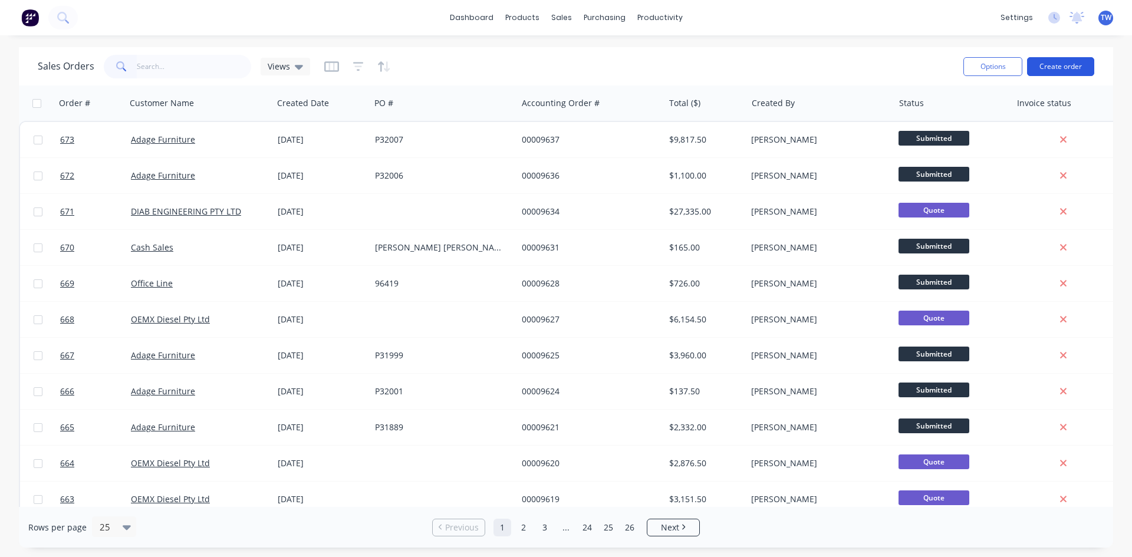
click at [1059, 70] on button "Create order" at bounding box center [1060, 66] width 67 height 19
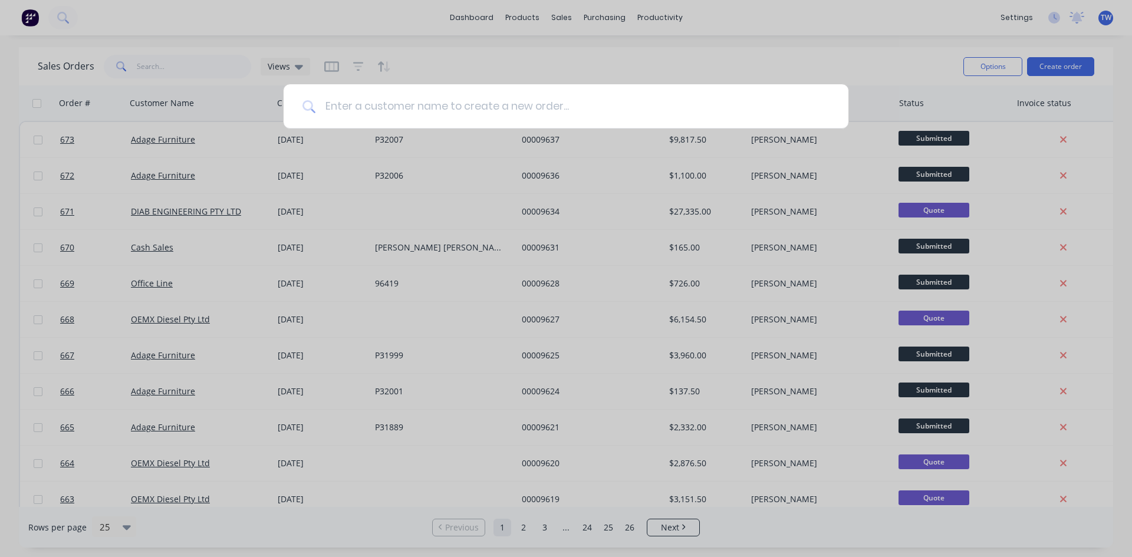
click at [594, 111] on input at bounding box center [572, 106] width 514 height 44
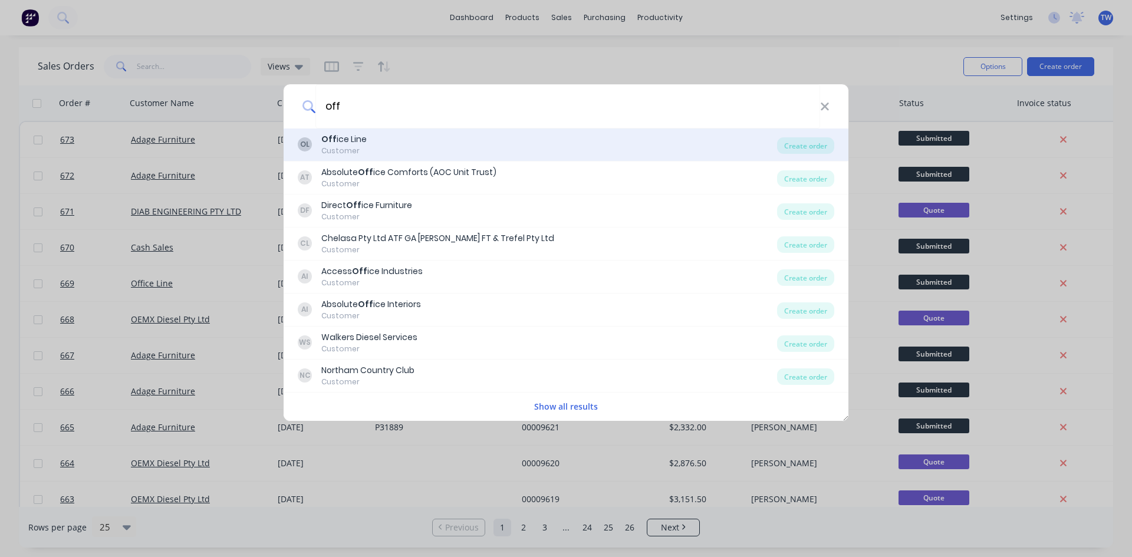
type input "off"
click at [443, 146] on div "OL Off ice Line Customer" at bounding box center [537, 144] width 479 height 23
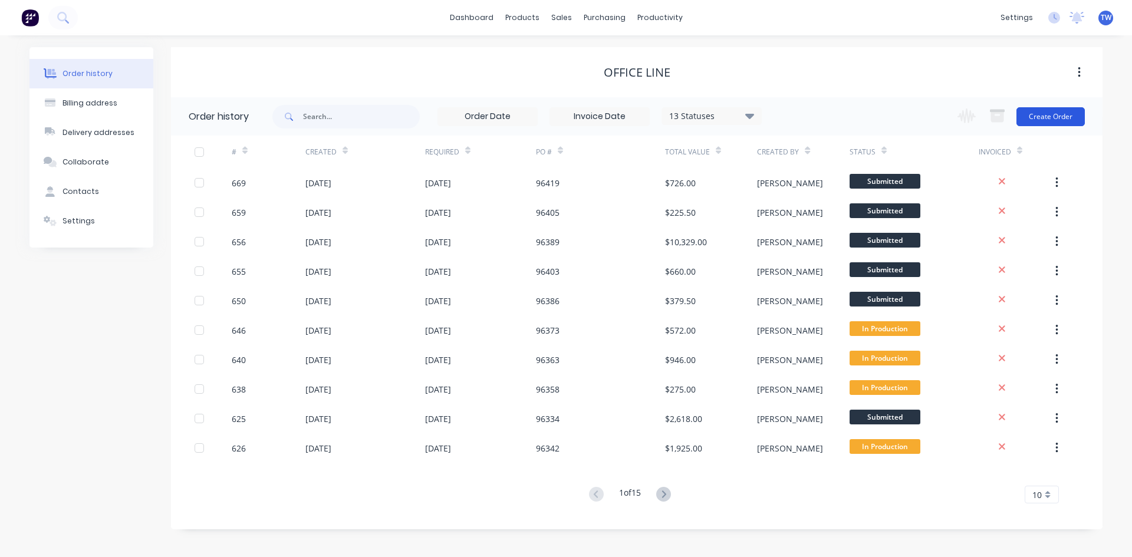
click at [1055, 120] on button "Create Order" at bounding box center [1051, 116] width 68 height 19
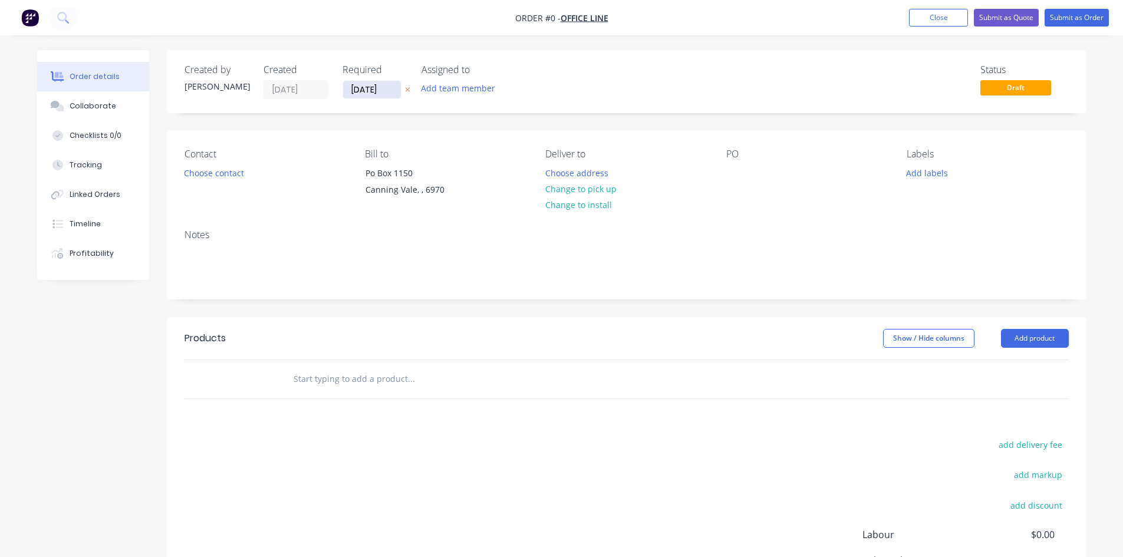
click at [383, 88] on input "[DATE]" at bounding box center [372, 90] width 58 height 18
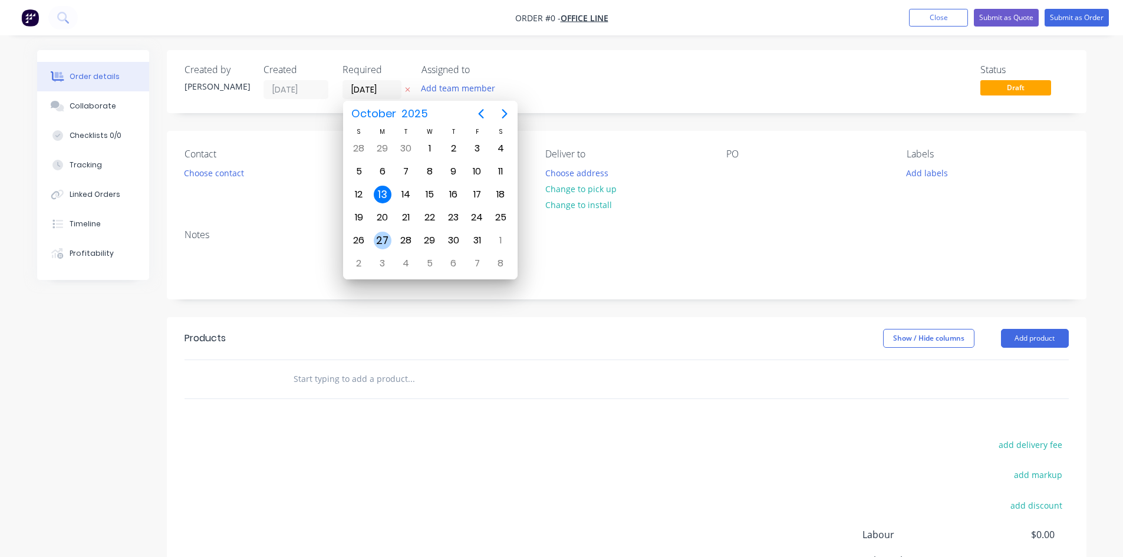
click at [389, 242] on div "27" at bounding box center [383, 241] width 18 height 18
type input "[DATE]"
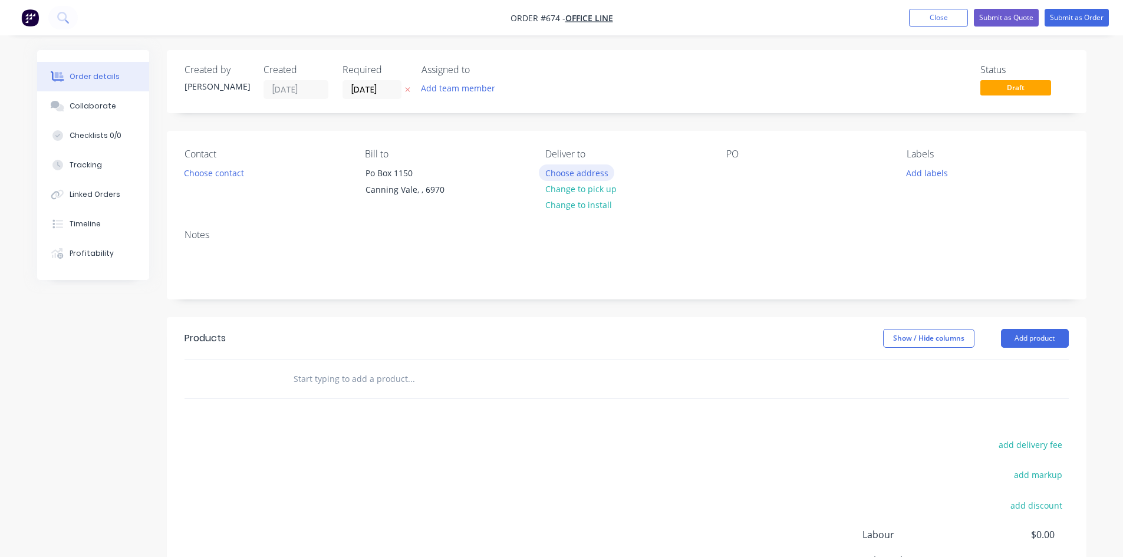
click at [568, 175] on button "Choose address" at bounding box center [576, 173] width 75 height 16
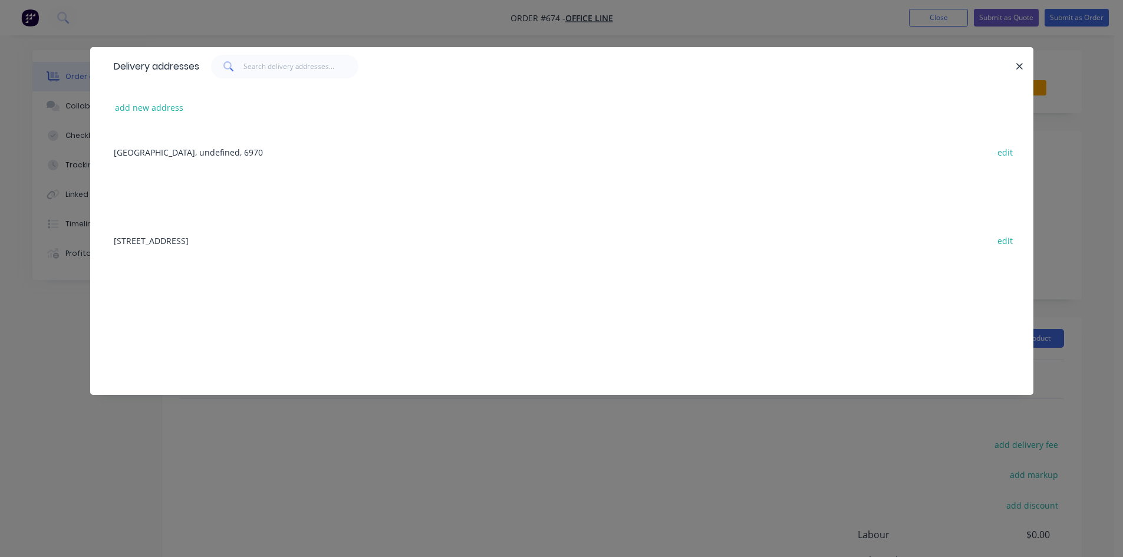
click at [215, 244] on div "[STREET_ADDRESS] edit" at bounding box center [562, 240] width 908 height 44
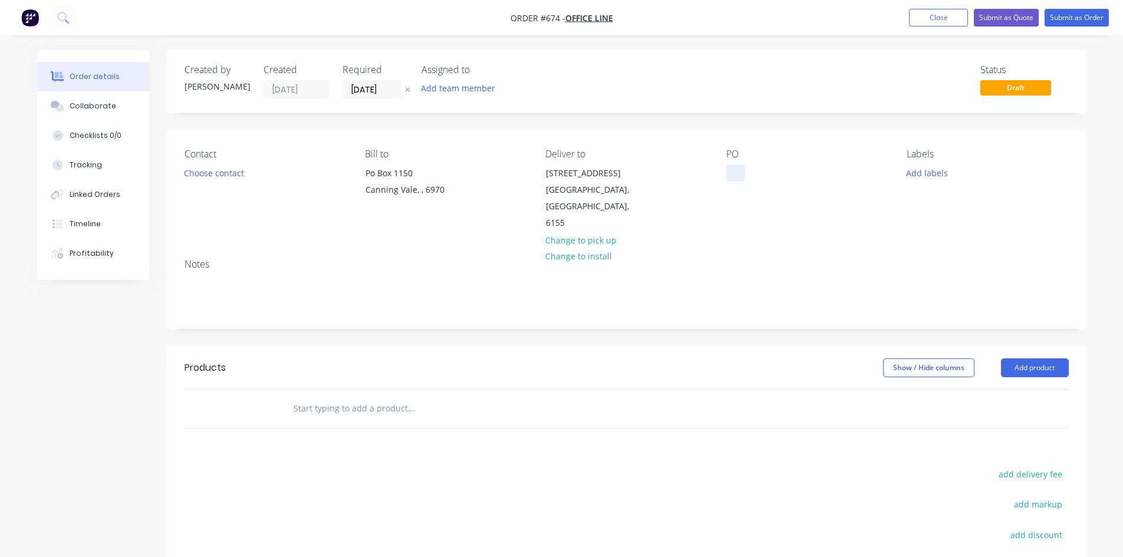
click at [731, 174] on div at bounding box center [735, 173] width 19 height 17
click at [1030, 359] on button "Add product" at bounding box center [1035, 368] width 68 height 19
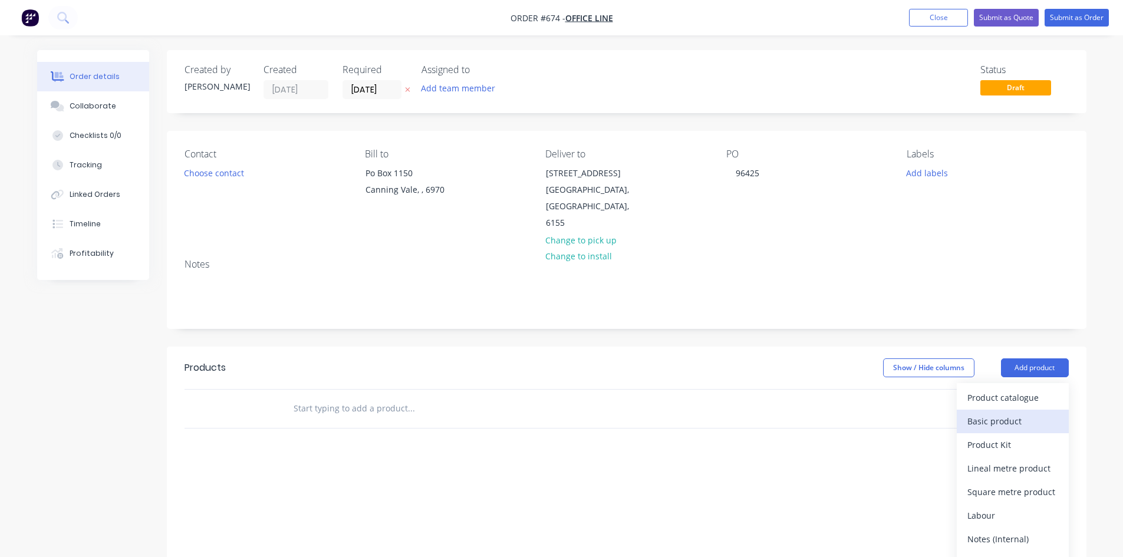
click at [1030, 413] on div "Basic product" at bounding box center [1013, 421] width 91 height 17
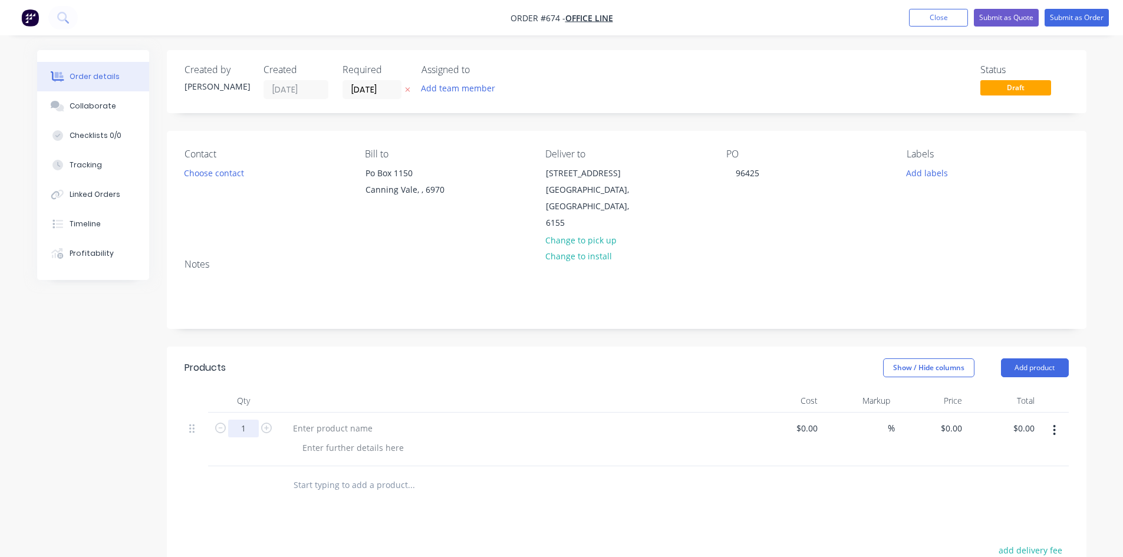
click at [242, 420] on input "1" at bounding box center [243, 429] width 31 height 18
type input "2"
click at [340, 420] on div at bounding box center [333, 428] width 98 height 17
paste div
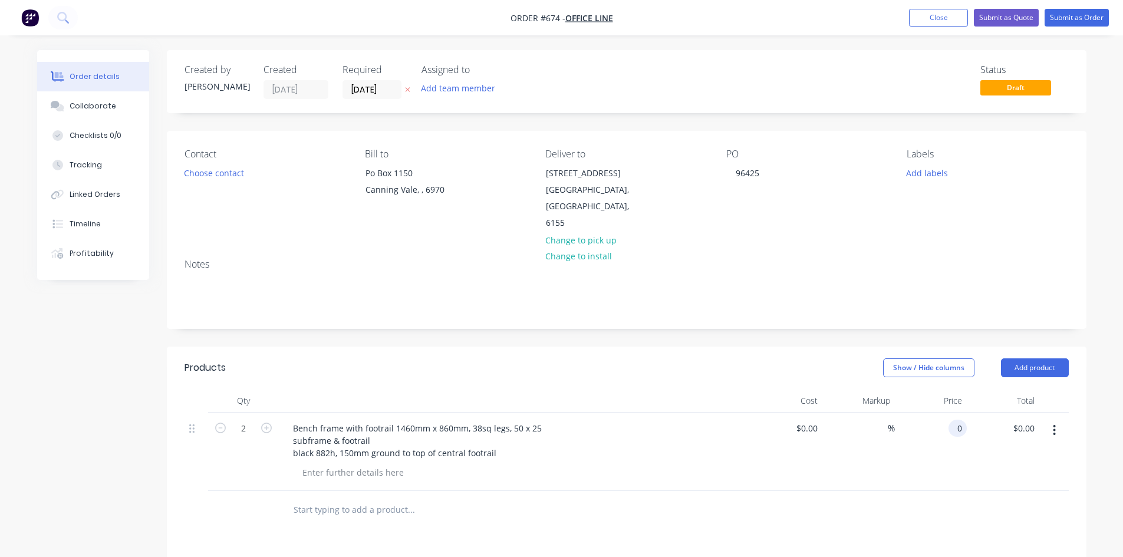
click at [956, 420] on input "0" at bounding box center [960, 428] width 14 height 17
type input "$215.00"
type input "$430.00"
click at [1069, 24] on button "Submit as Order" at bounding box center [1077, 18] width 64 height 18
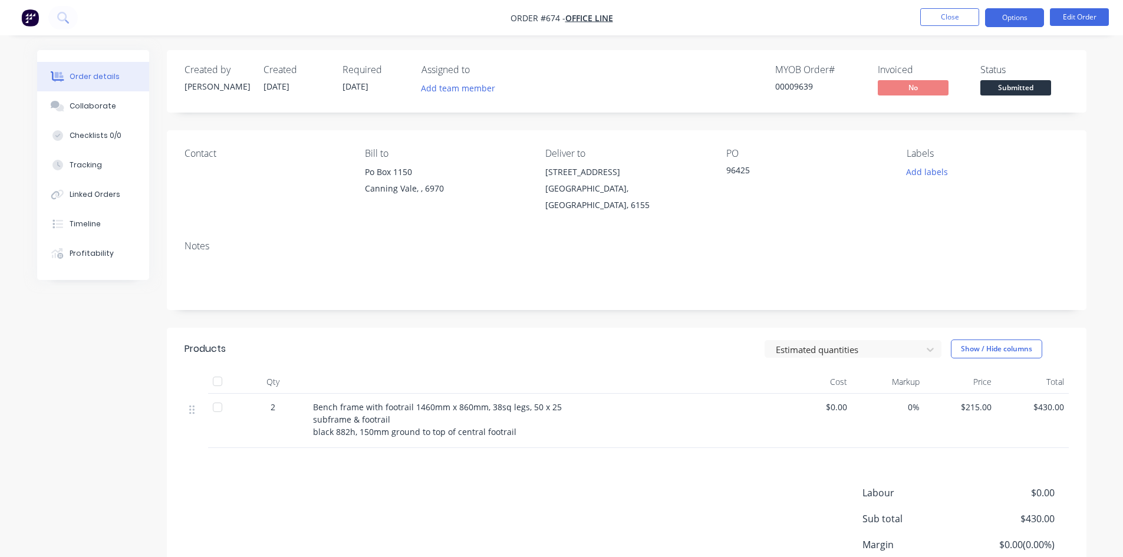
click at [1022, 18] on button "Options" at bounding box center [1014, 17] width 59 height 19
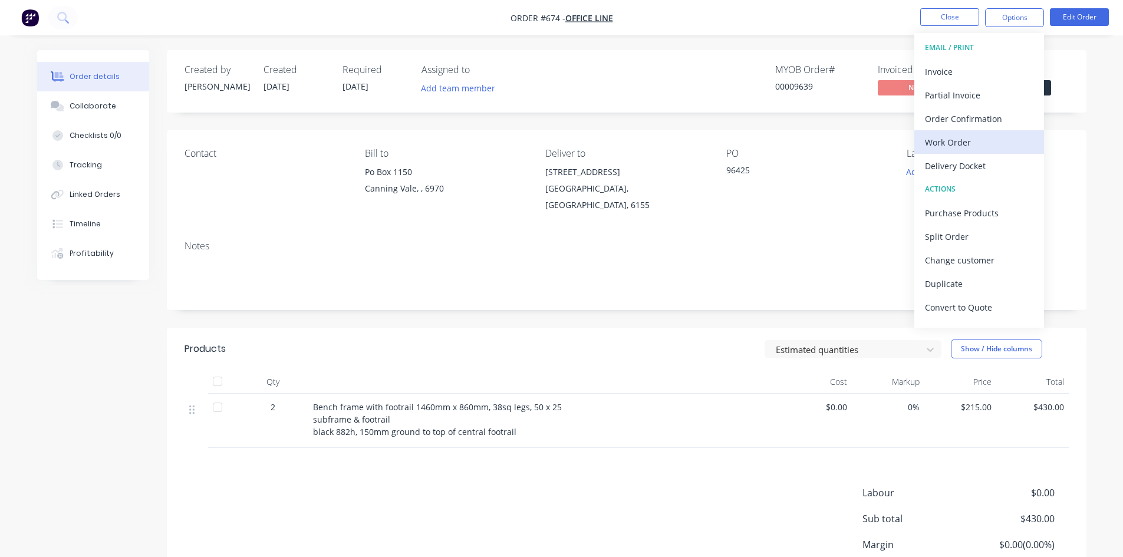
click at [974, 143] on div "Work Order" at bounding box center [979, 142] width 108 height 17
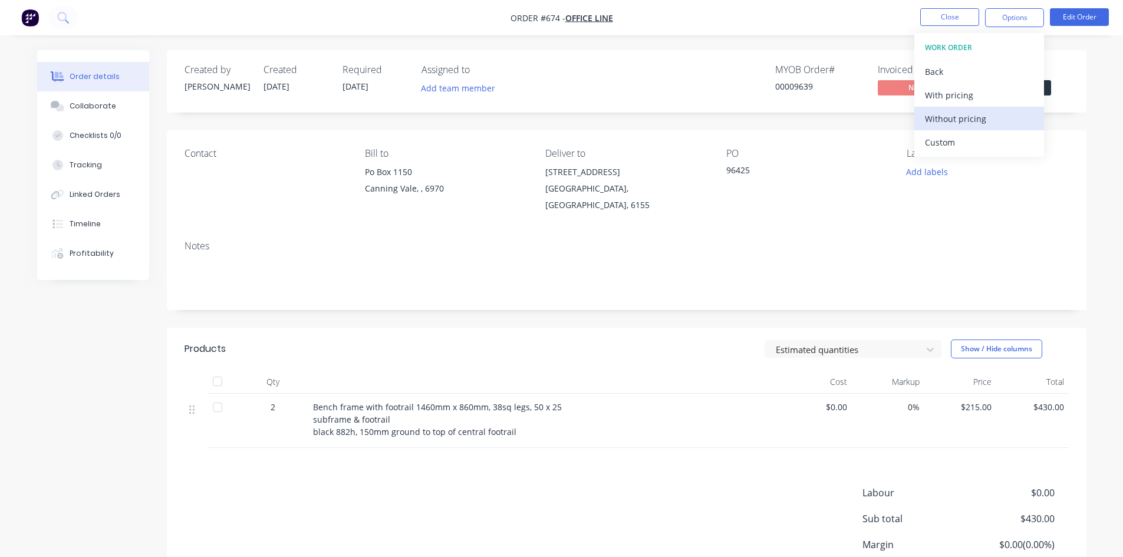
click at [978, 123] on div "Without pricing" at bounding box center [979, 118] width 108 height 17
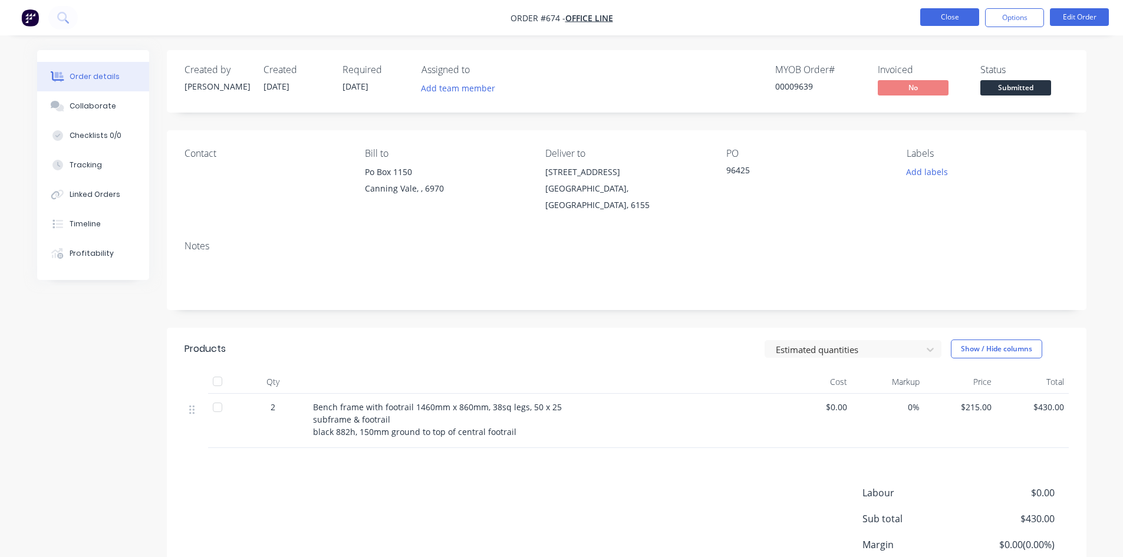
click at [942, 11] on button "Close" at bounding box center [949, 17] width 59 height 18
